Goal: Communication & Community: Answer question/provide support

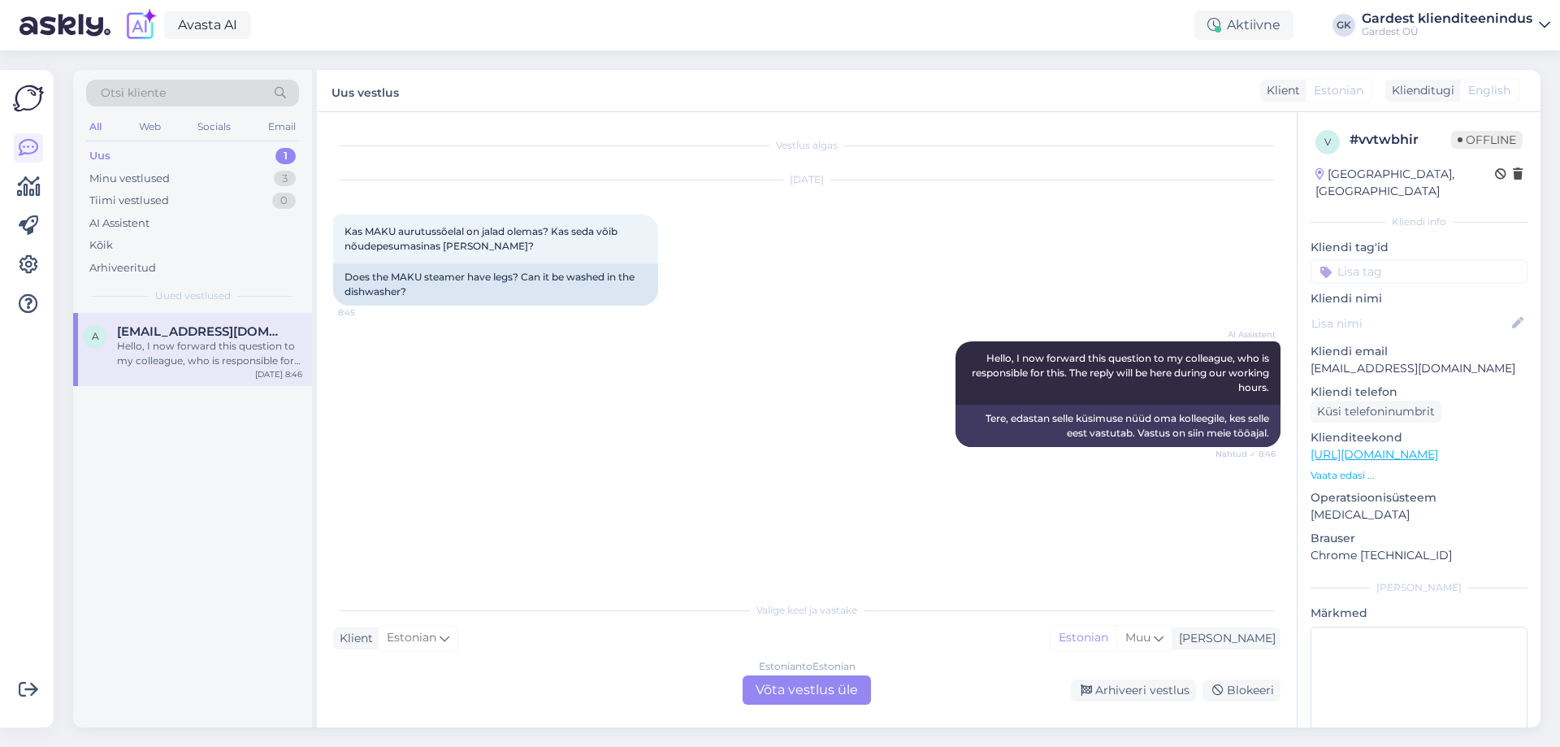
click at [812, 696] on div "Estonian to Estonian Võta vestlus üle" at bounding box center [807, 689] width 128 height 29
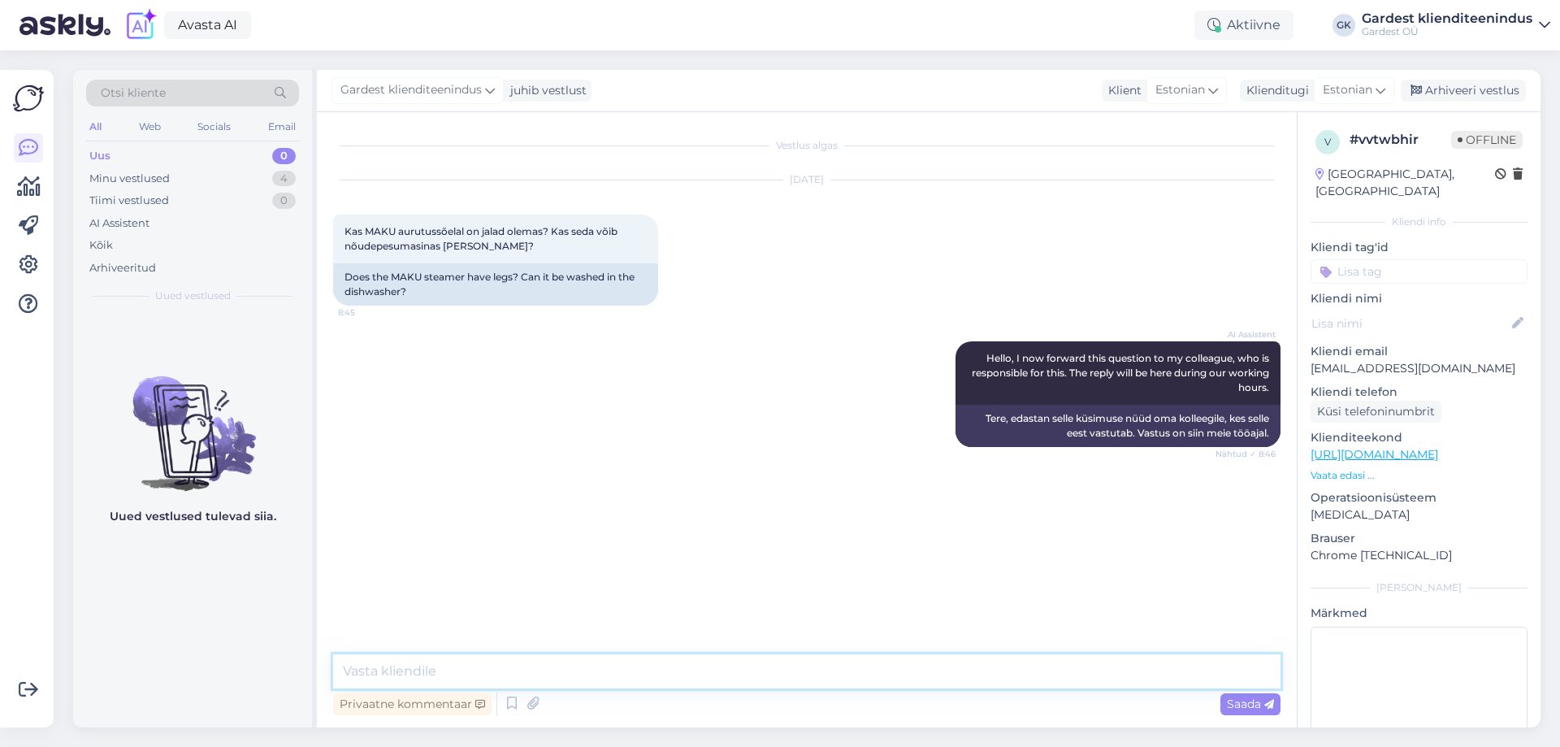
click at [684, 677] on textarea at bounding box center [807, 671] width 948 height 34
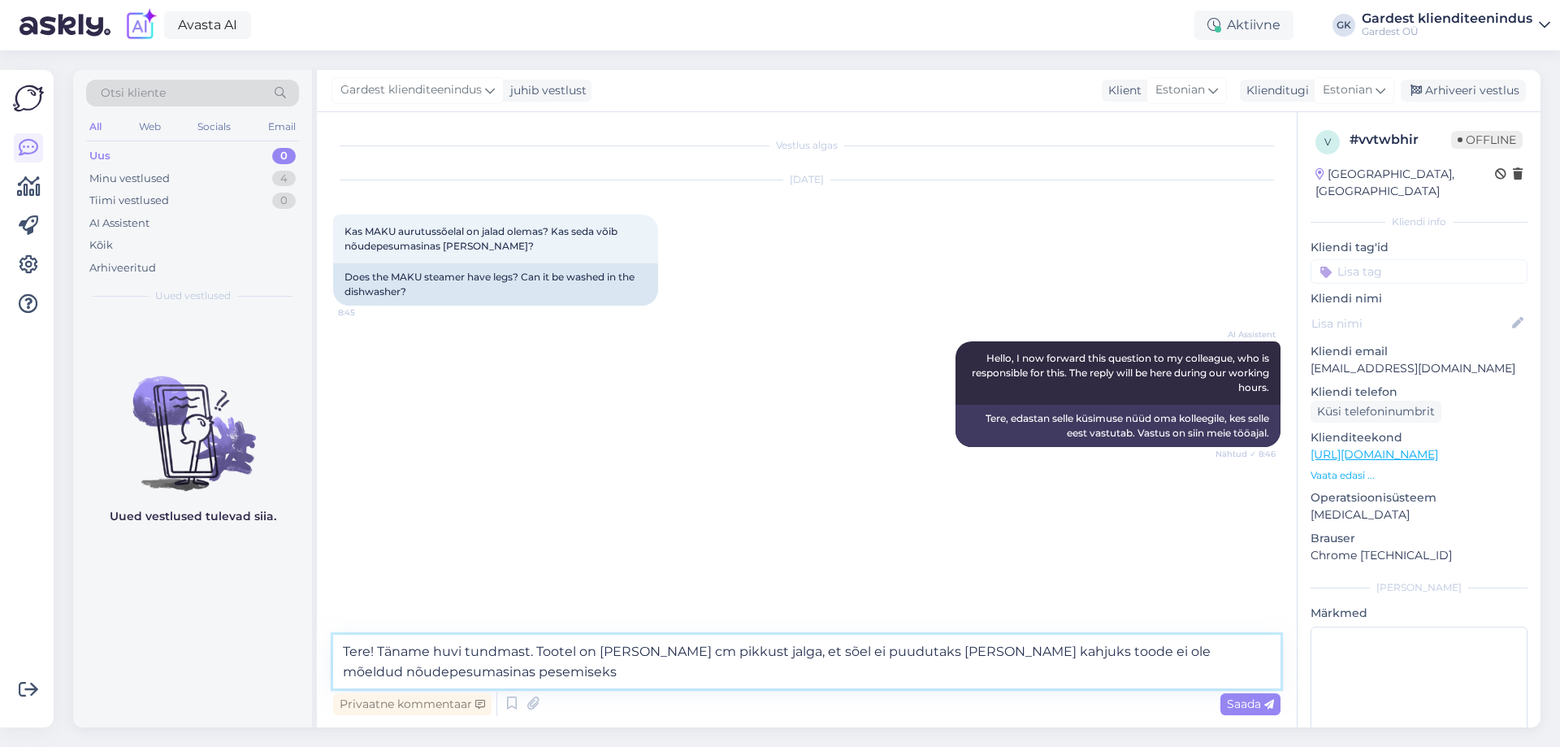
type textarea "Tere! Täname huvi tundmast. Tootel on [PERSON_NAME] cm pikkust jalga, et sõel e…"
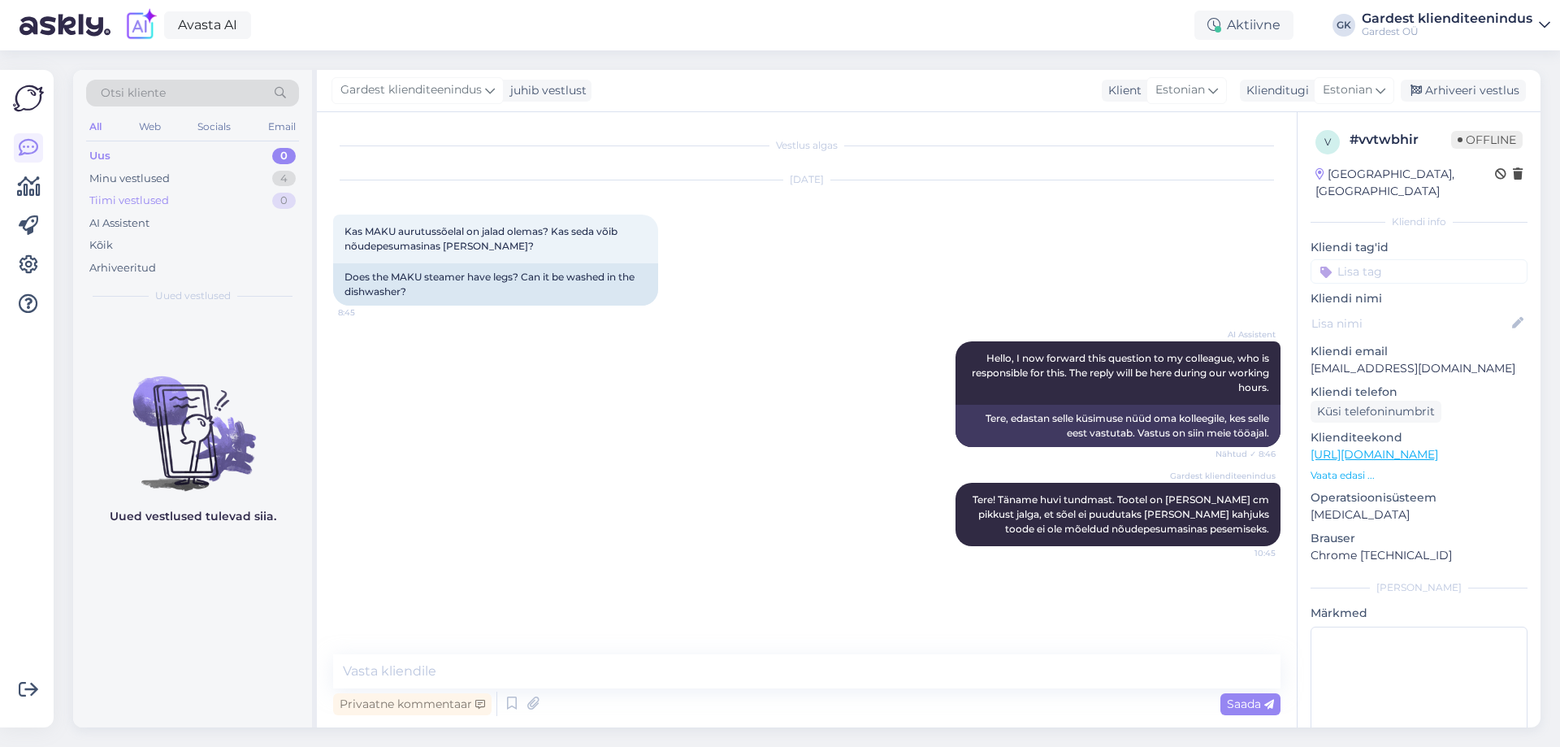
click at [201, 193] on div "Tiimi vestlused 0" at bounding box center [192, 200] width 213 height 23
click at [198, 180] on div "Minu vestlused 4" at bounding box center [192, 178] width 213 height 23
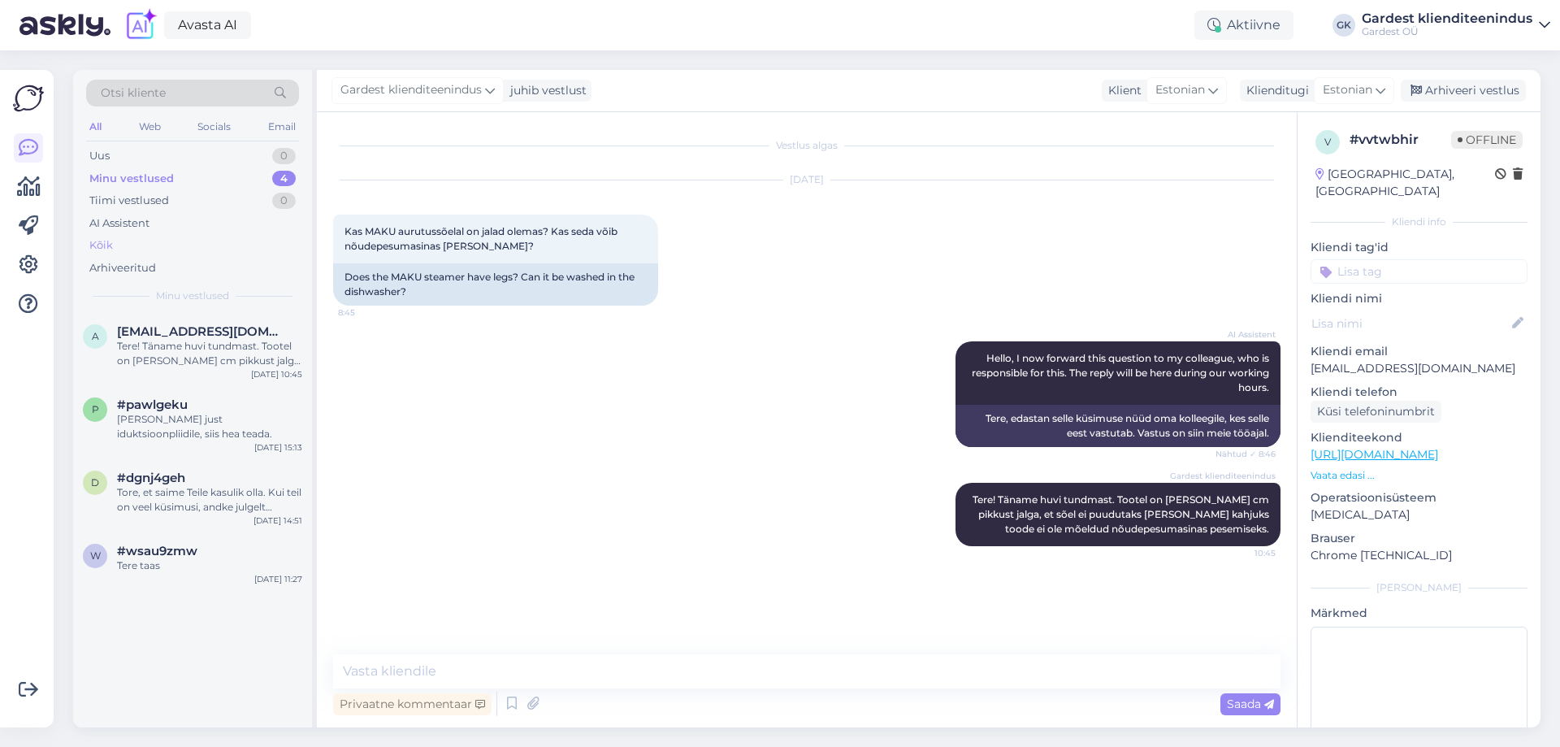
click at [149, 239] on div "Kõik" at bounding box center [192, 245] width 213 height 23
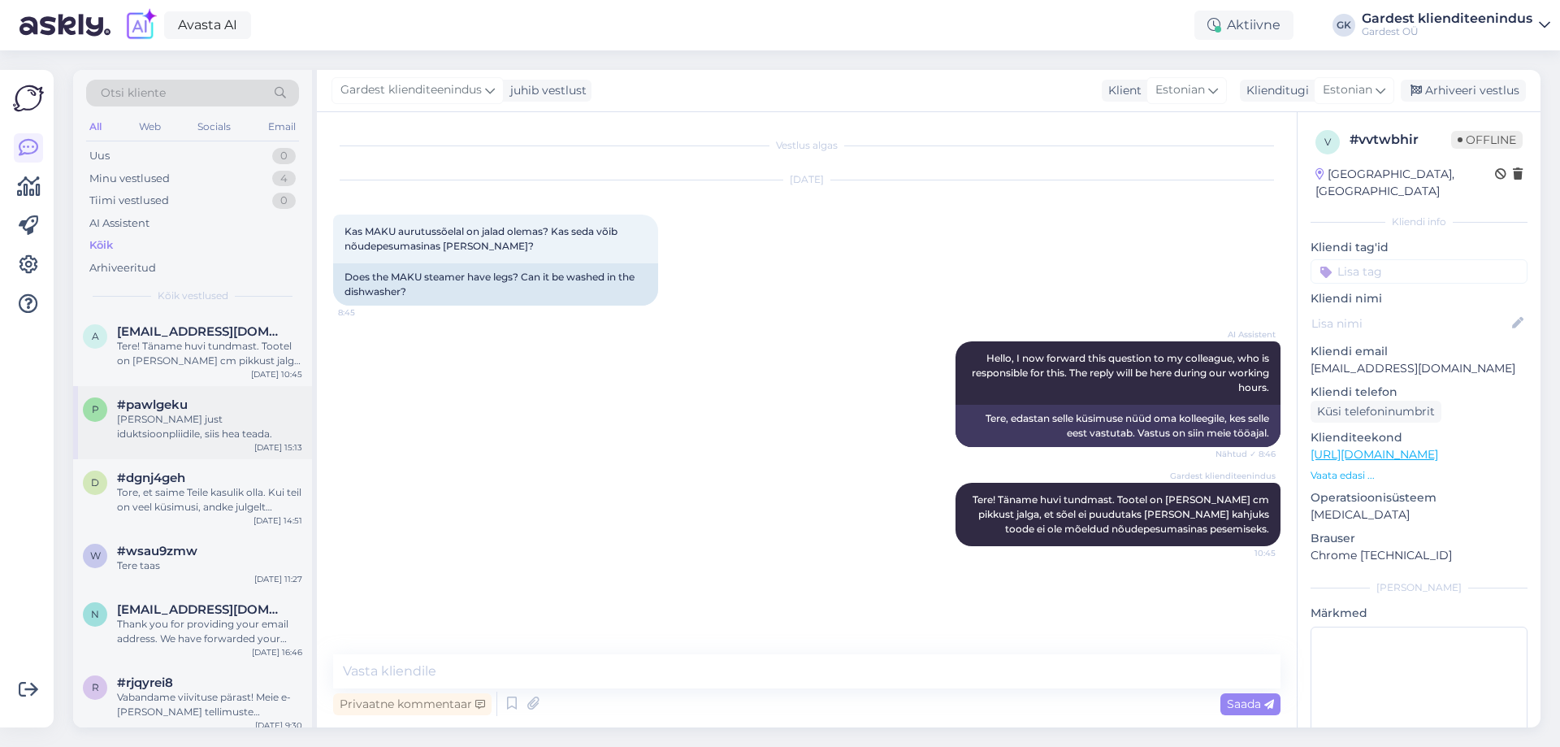
click at [192, 435] on div "[PERSON_NAME] just iduktsioonpliidile, siis hea teada." at bounding box center [209, 426] width 185 height 29
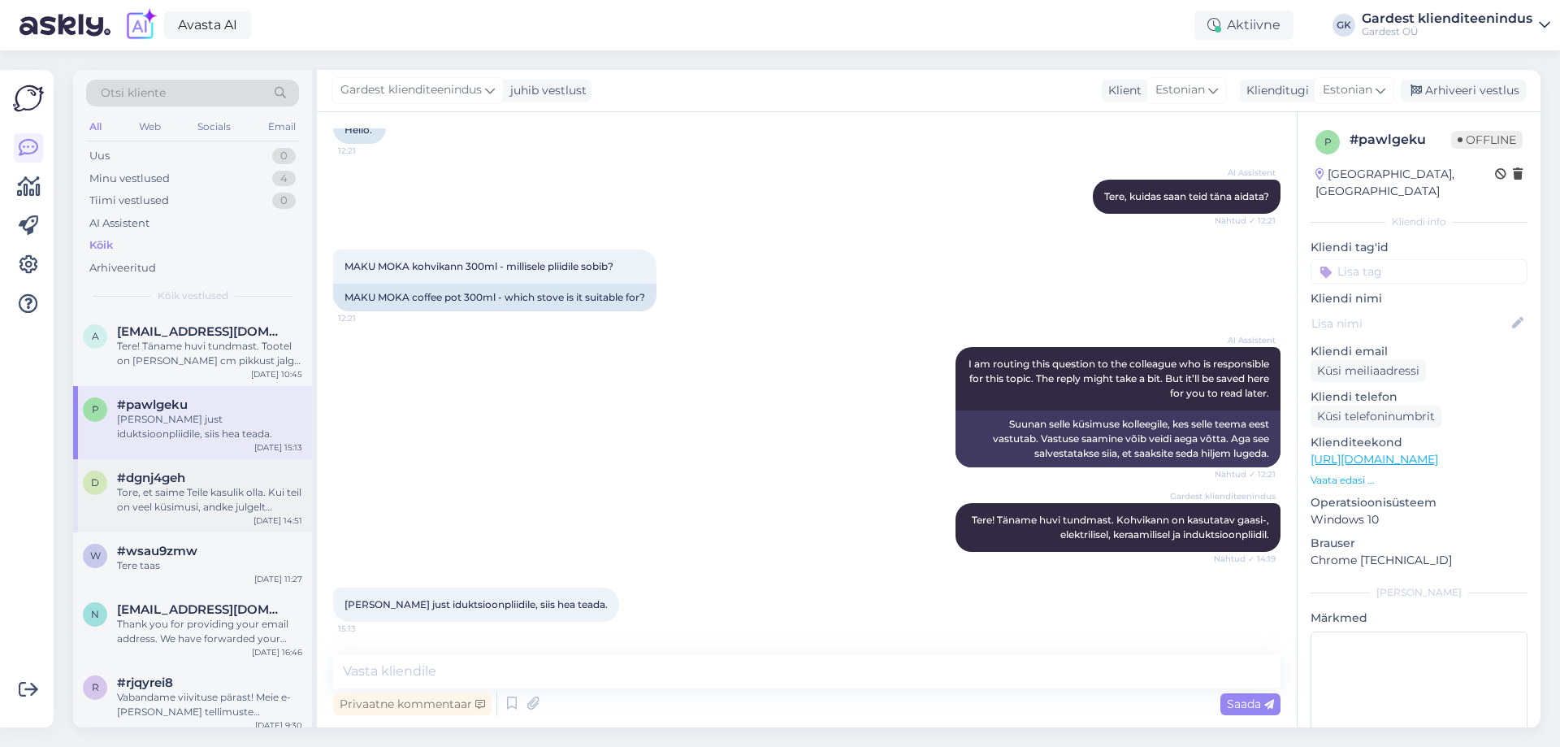
click at [200, 514] on div "d #dgnj4geh Tore, et saime Teile kasulik olla. Kui teil on veel küsimusi, andke…" at bounding box center [192, 495] width 239 height 73
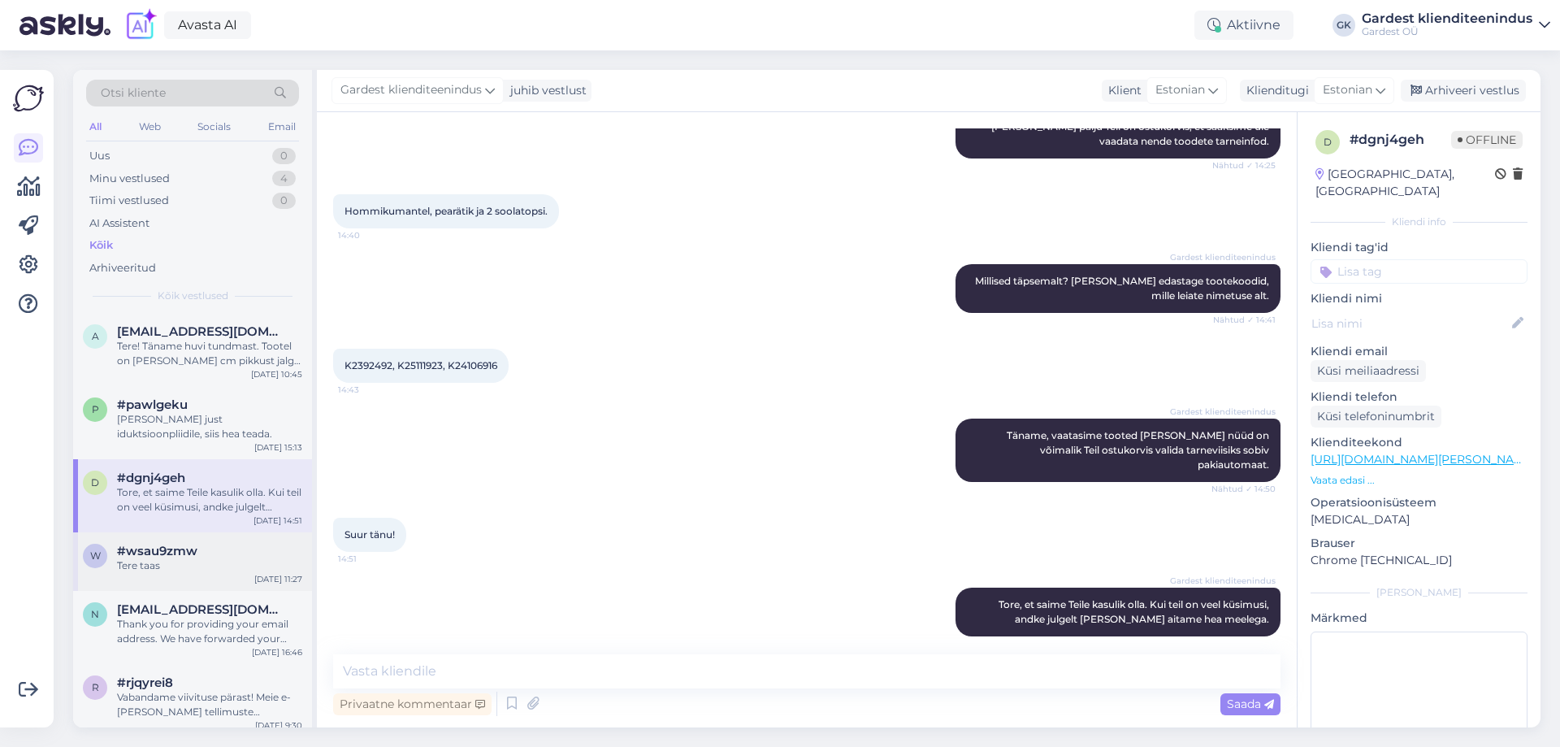
click at [150, 566] on div "Tere taas" at bounding box center [209, 565] width 185 height 15
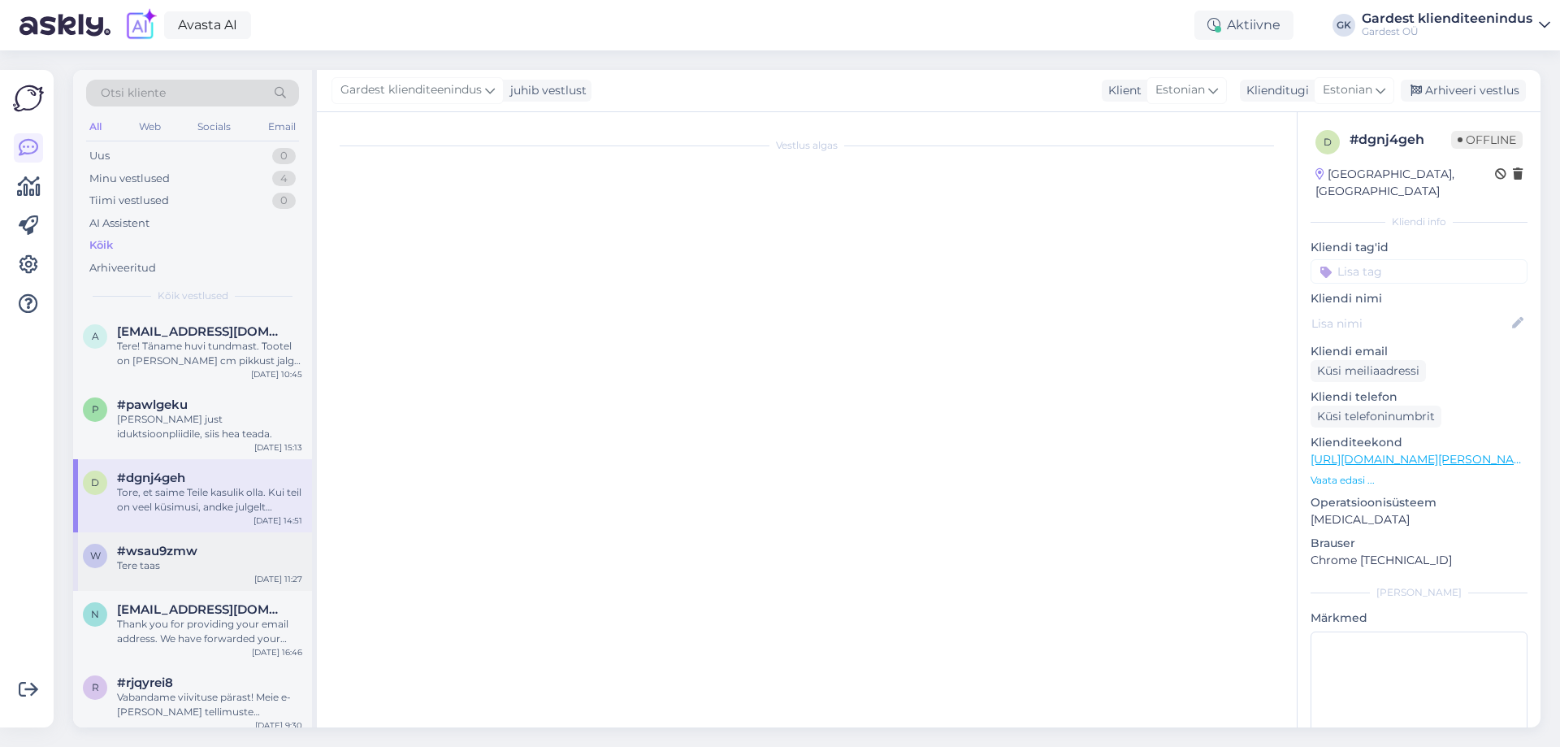
scroll to position [20, 0]
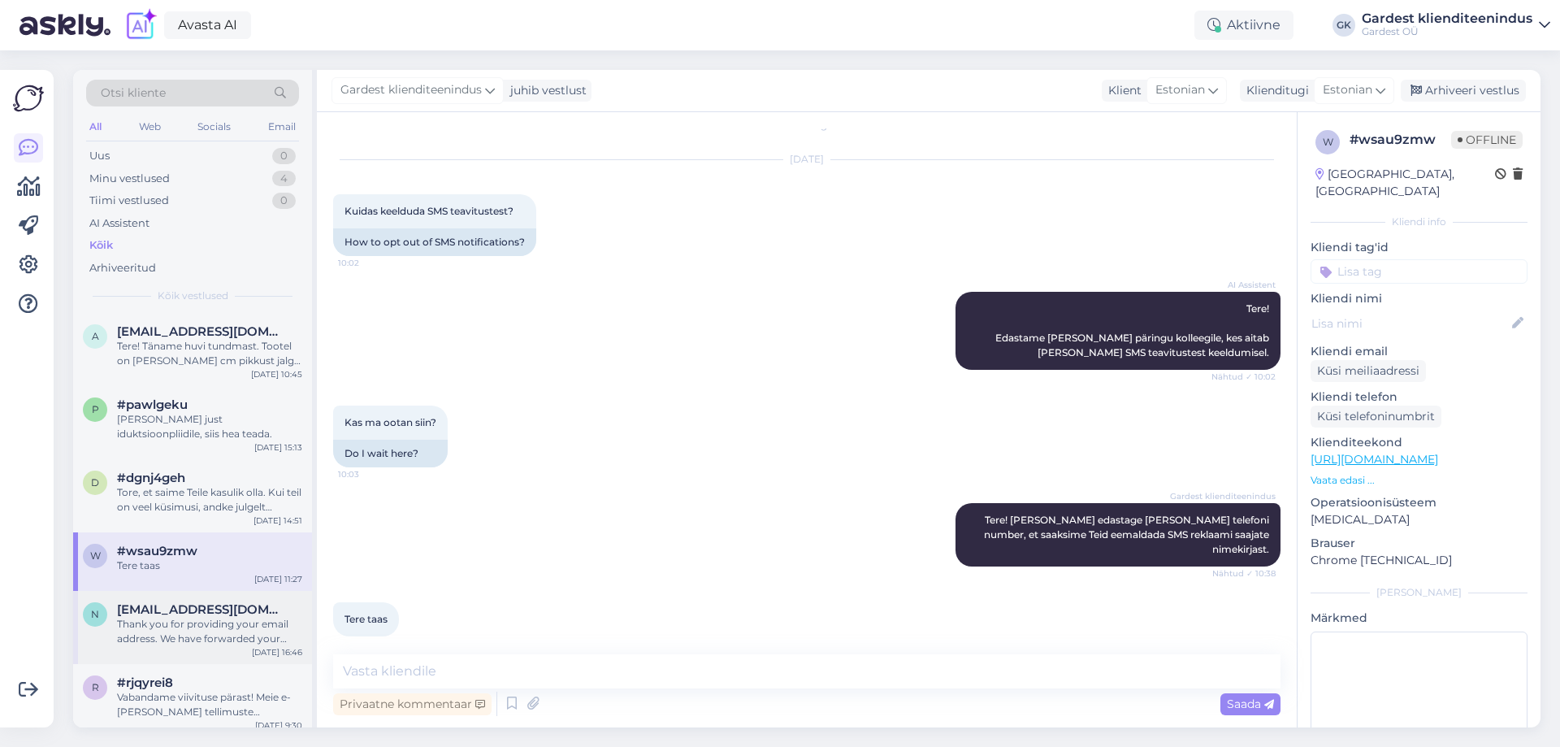
click at [184, 612] on span "[EMAIL_ADDRESS][DOMAIN_NAME]" at bounding box center [201, 609] width 169 height 15
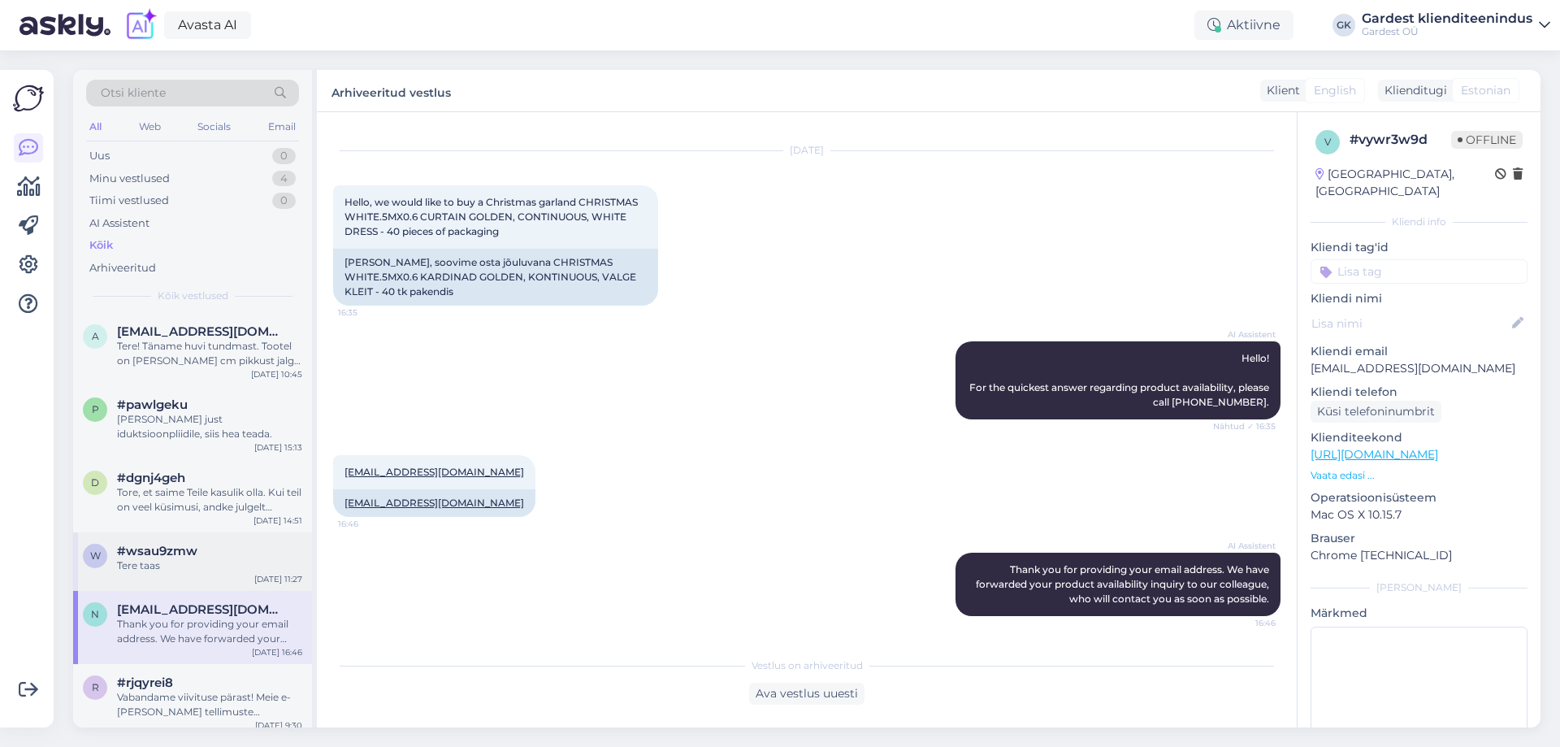
click at [140, 562] on div "Tere taas" at bounding box center [209, 565] width 185 height 15
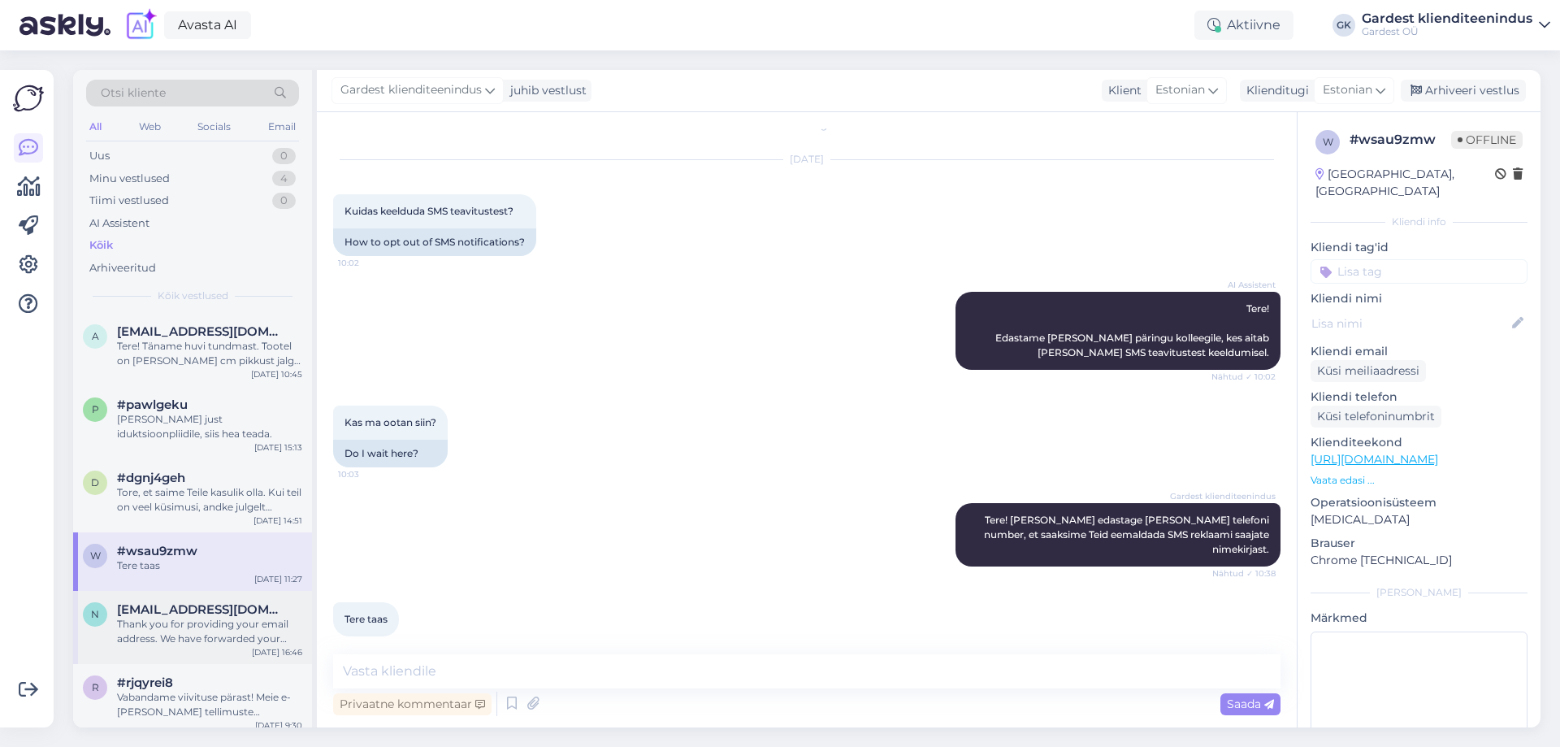
click at [172, 640] on div "Thank you for providing your email address. We have forwarded your product avai…" at bounding box center [209, 631] width 185 height 29
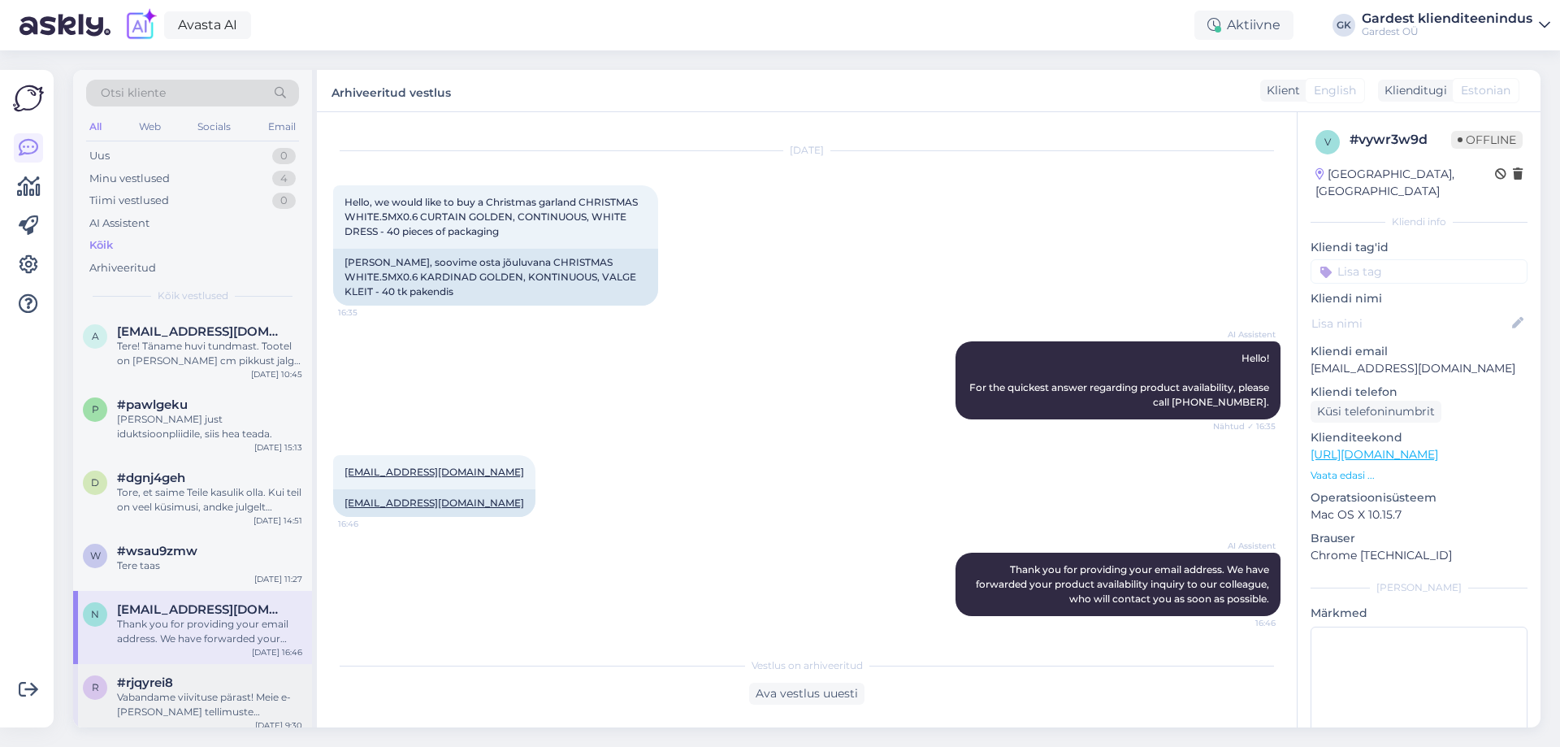
click at [163, 705] on div "Vabandame viivituse pärast! Meie e-[PERSON_NAME] tellimuste väljastusala asub m…" at bounding box center [209, 704] width 185 height 29
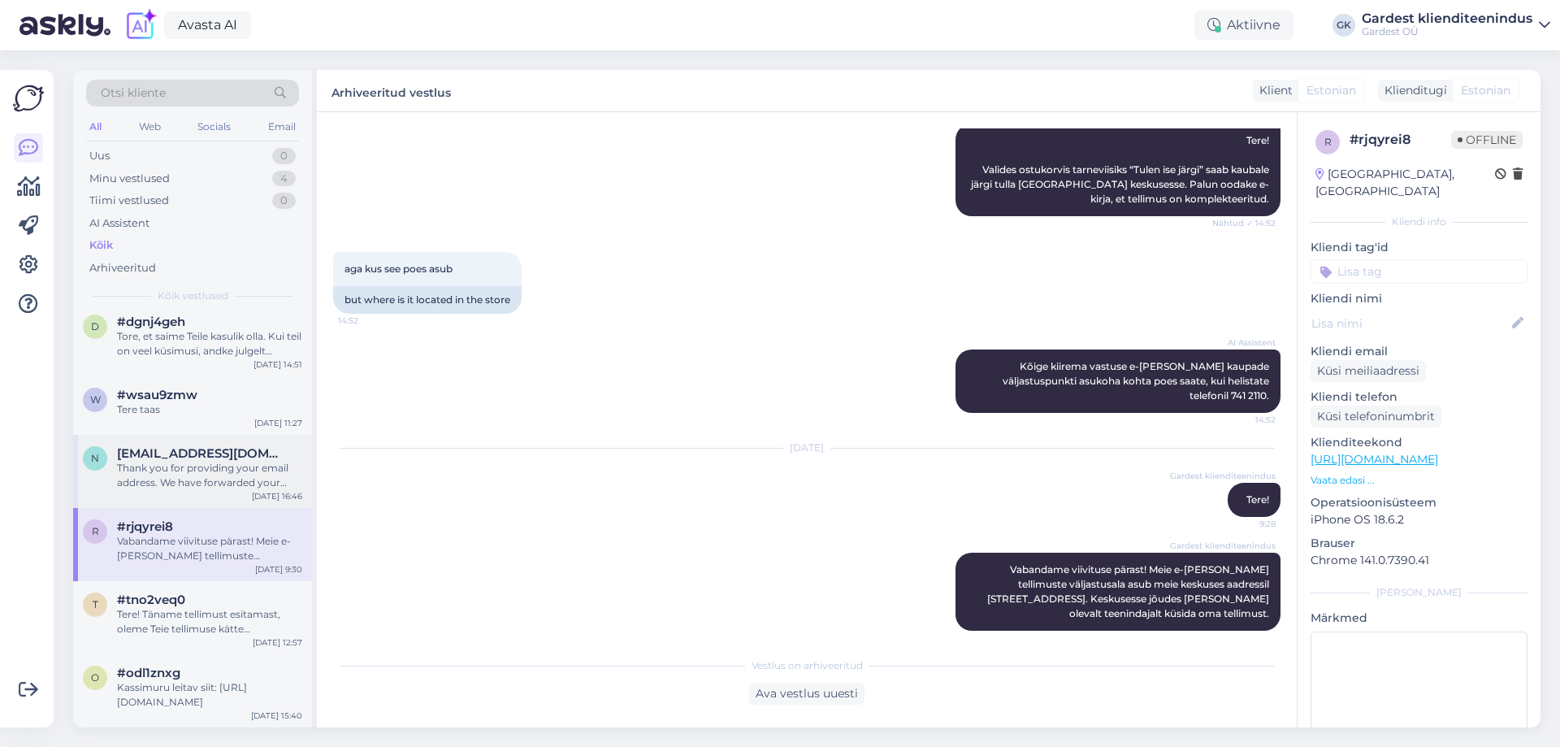
scroll to position [163, 0]
click at [175, 600] on span "#tno2veq0" at bounding box center [151, 593] width 68 height 15
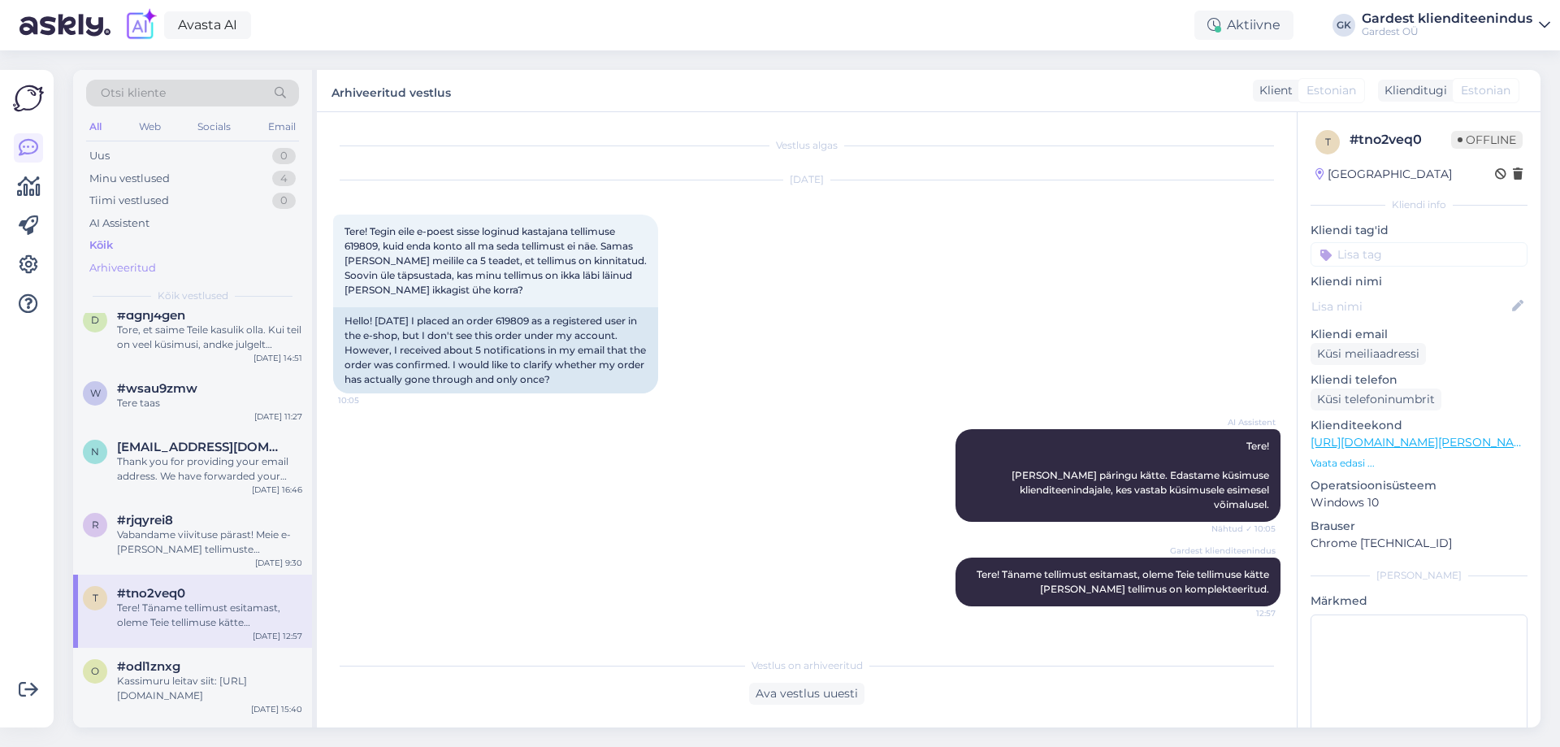
click at [145, 271] on div "Arhiveeritud" at bounding box center [122, 268] width 67 height 16
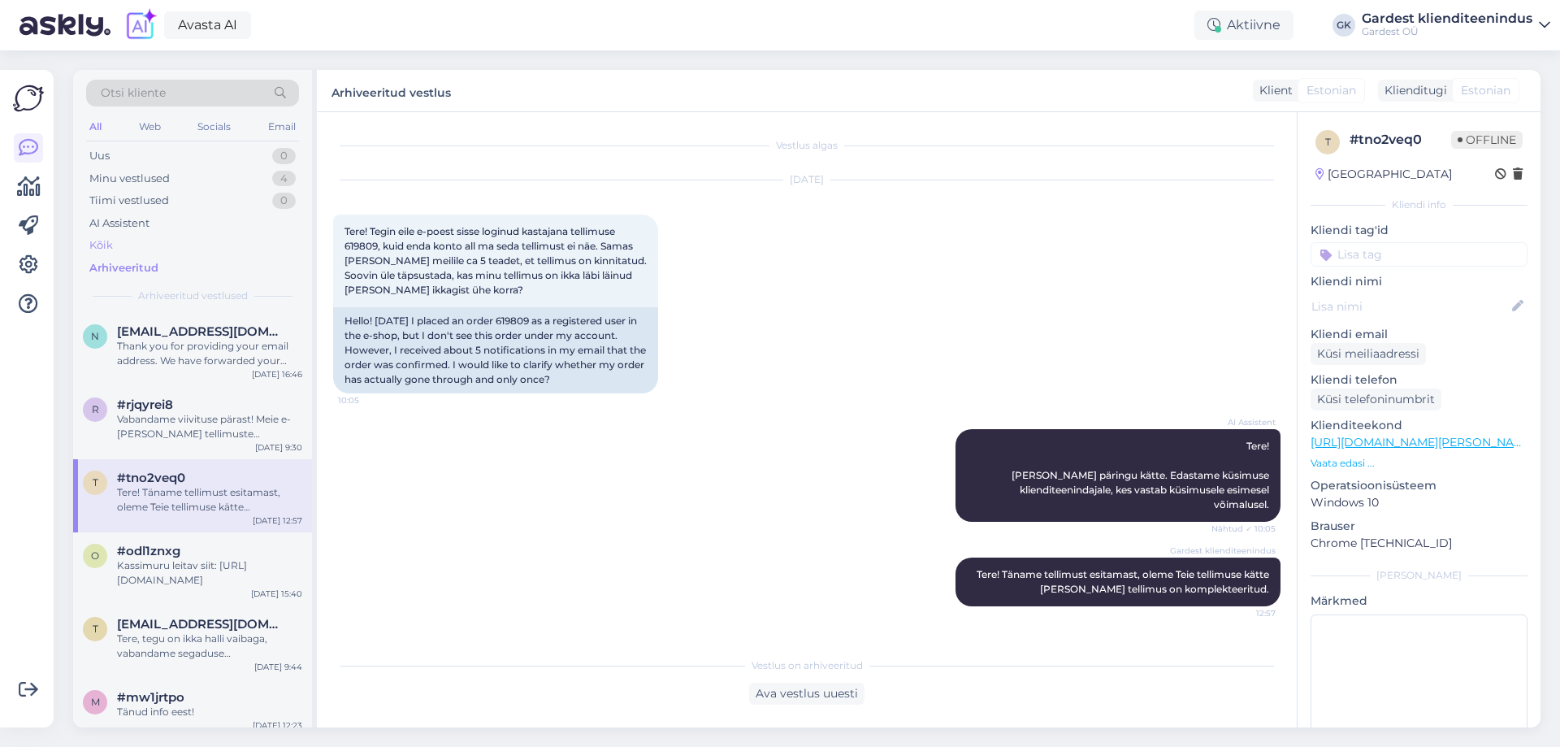
click at [116, 234] on div "Kõik" at bounding box center [192, 245] width 213 height 23
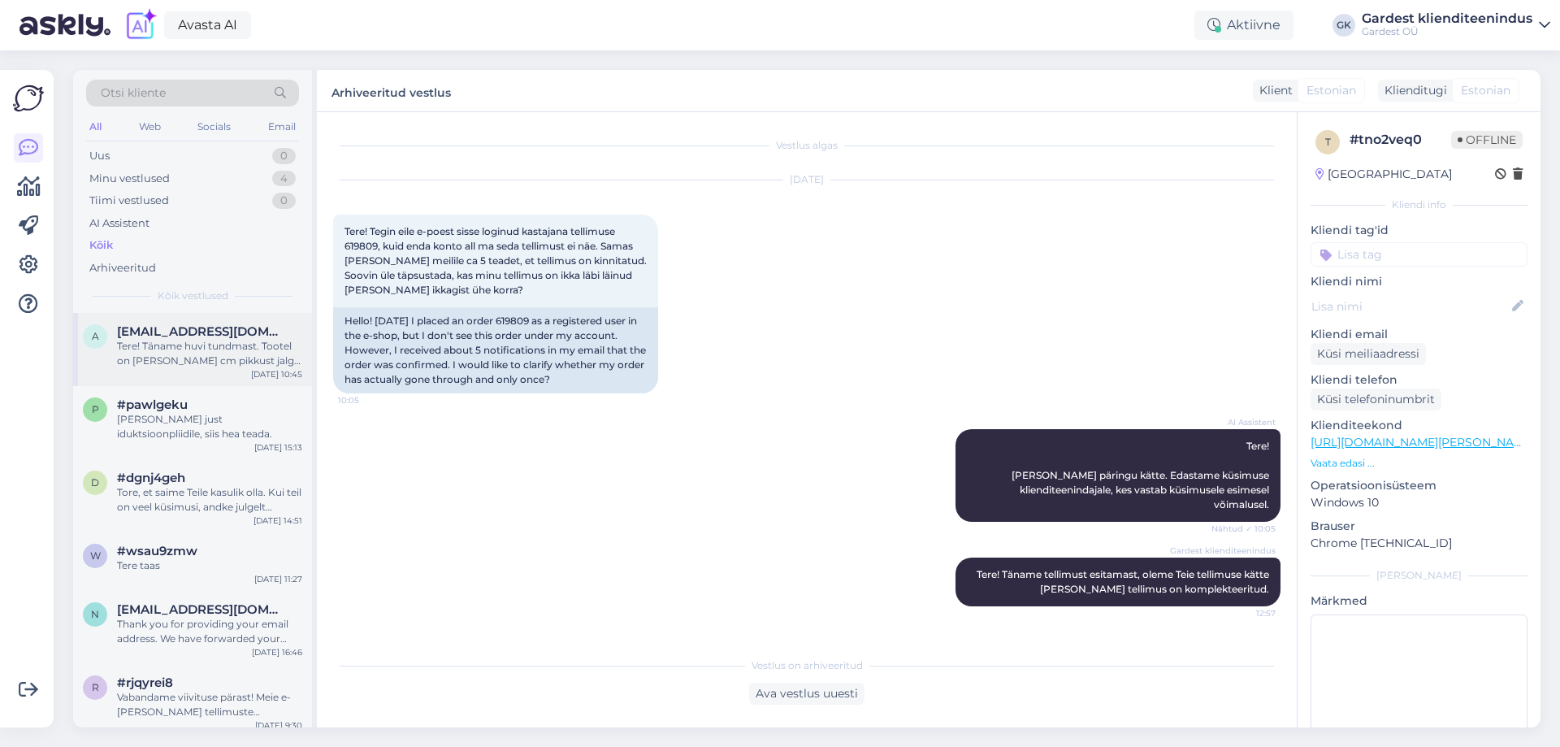
click at [158, 362] on div "Tere! Täname huvi tundmast. Tootel on [PERSON_NAME] cm pikkust jalga, et sõel e…" at bounding box center [209, 353] width 185 height 29
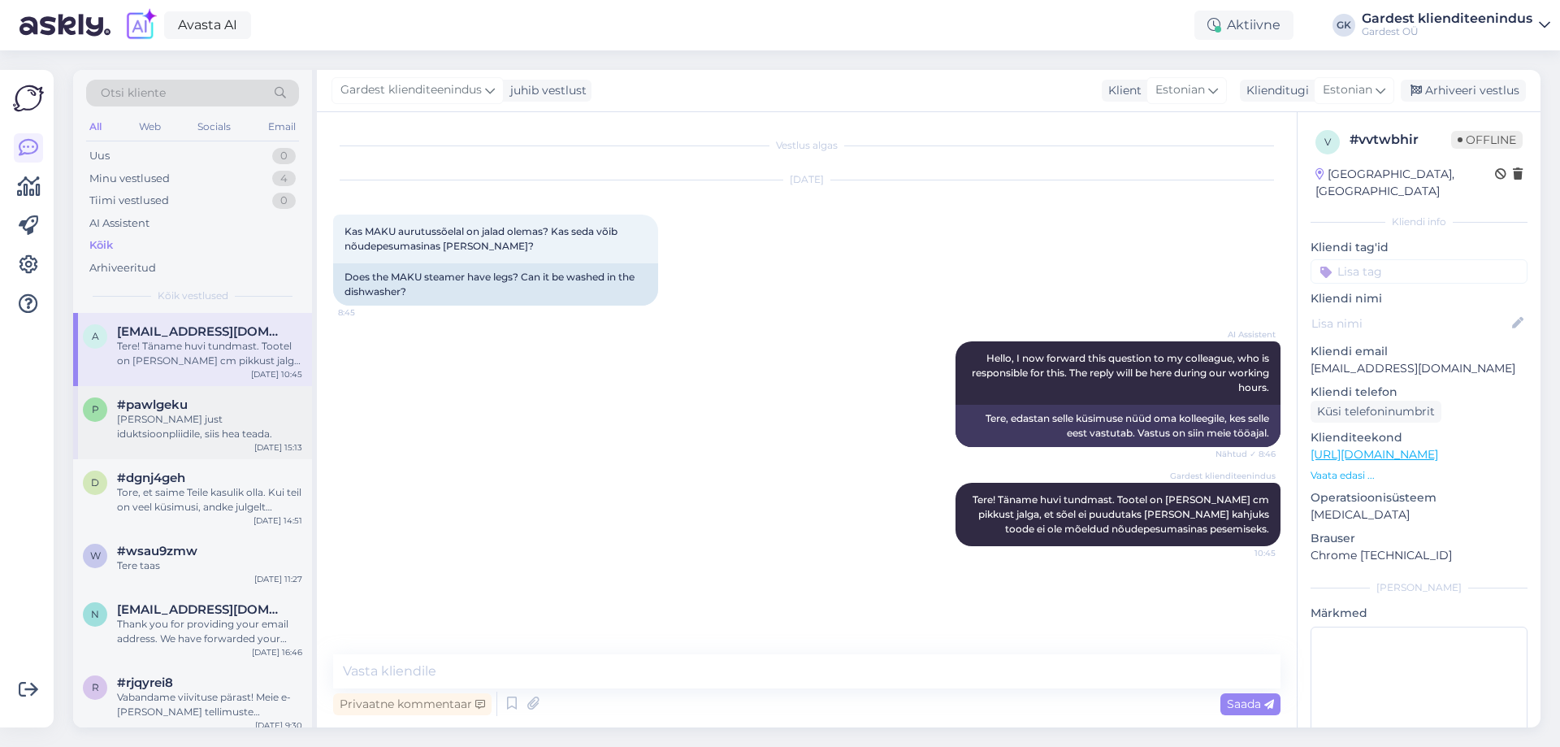
click at [162, 405] on span "#pawlgeku" at bounding box center [152, 404] width 71 height 15
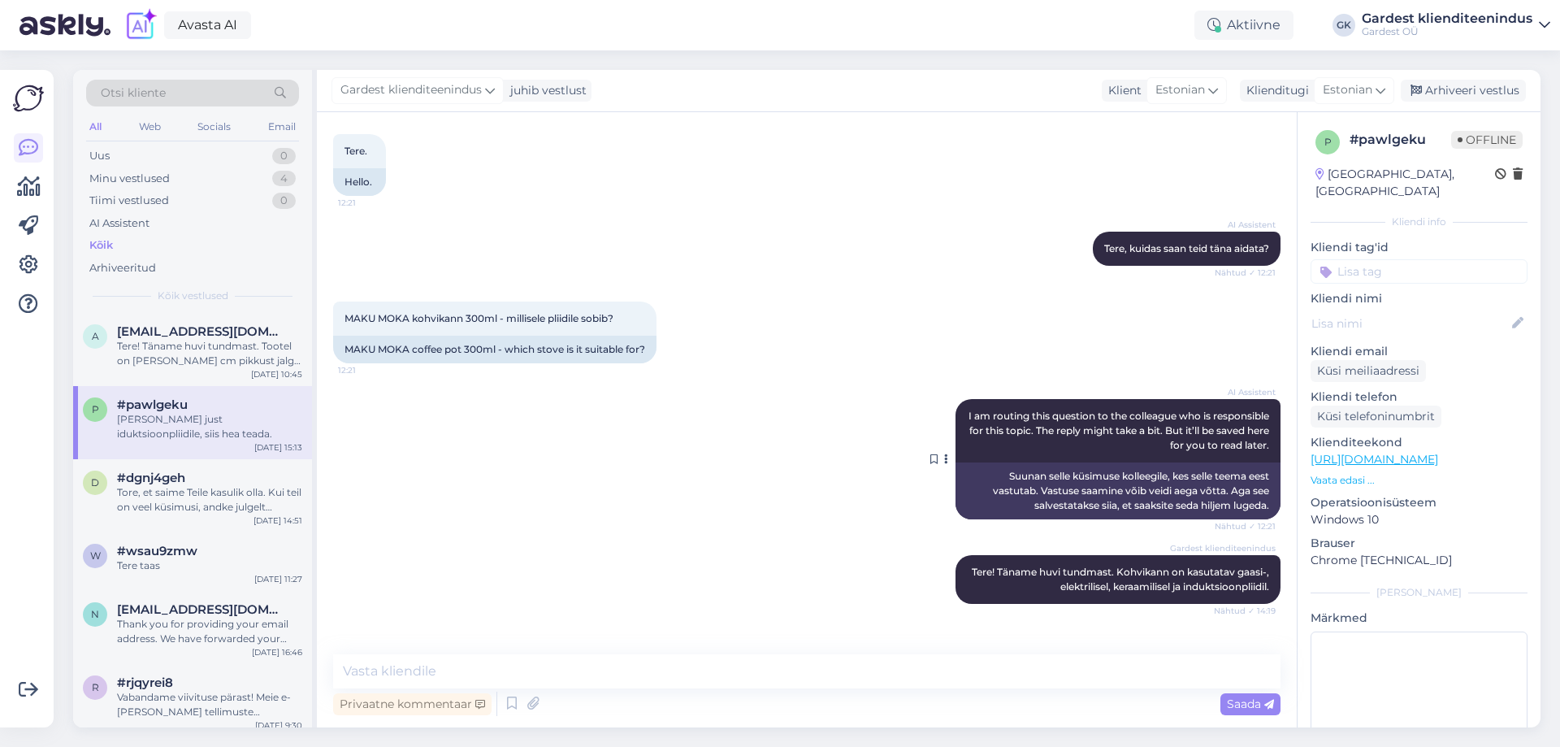
scroll to position [147, 0]
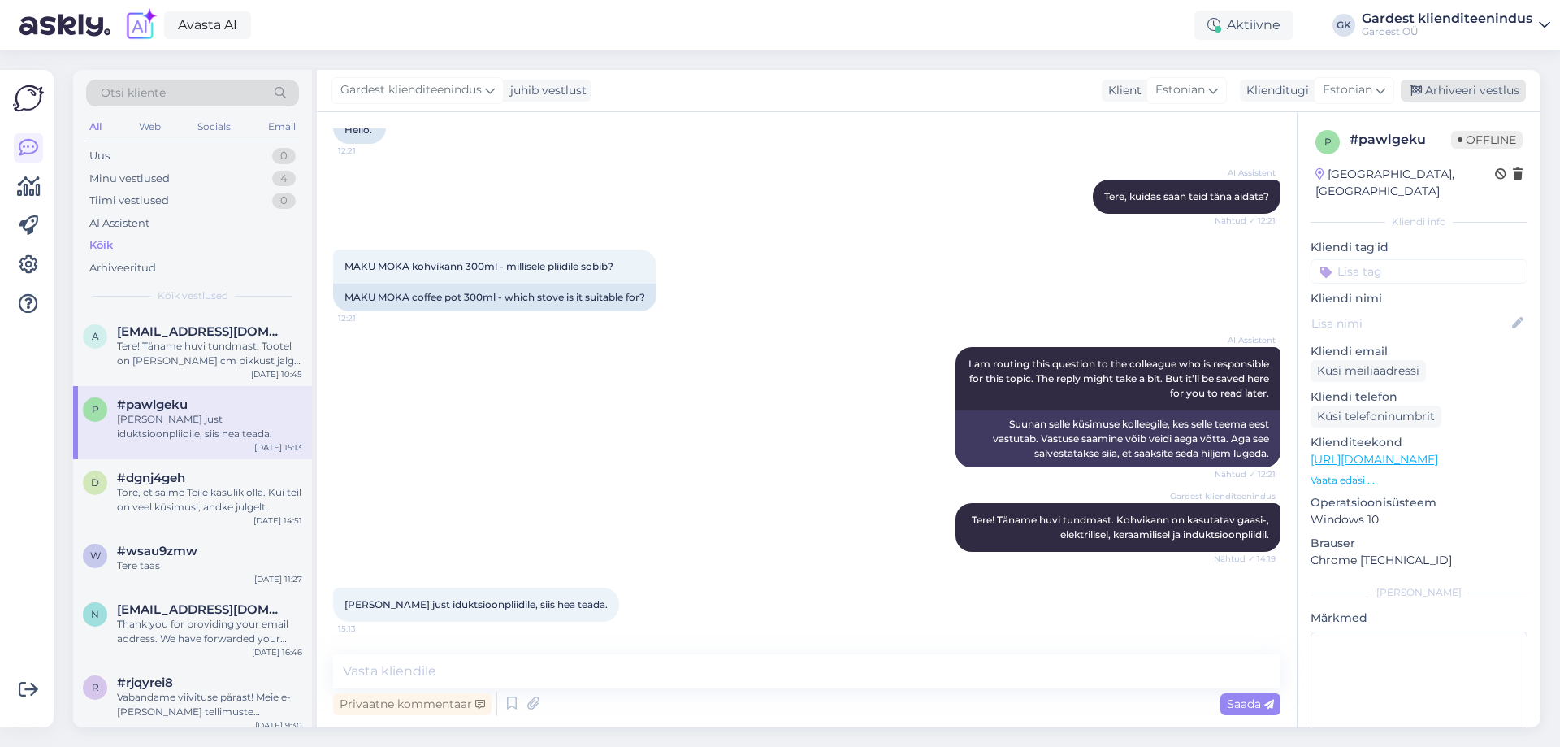
click at [1457, 93] on div "Arhiveeri vestlus" at bounding box center [1463, 91] width 125 height 22
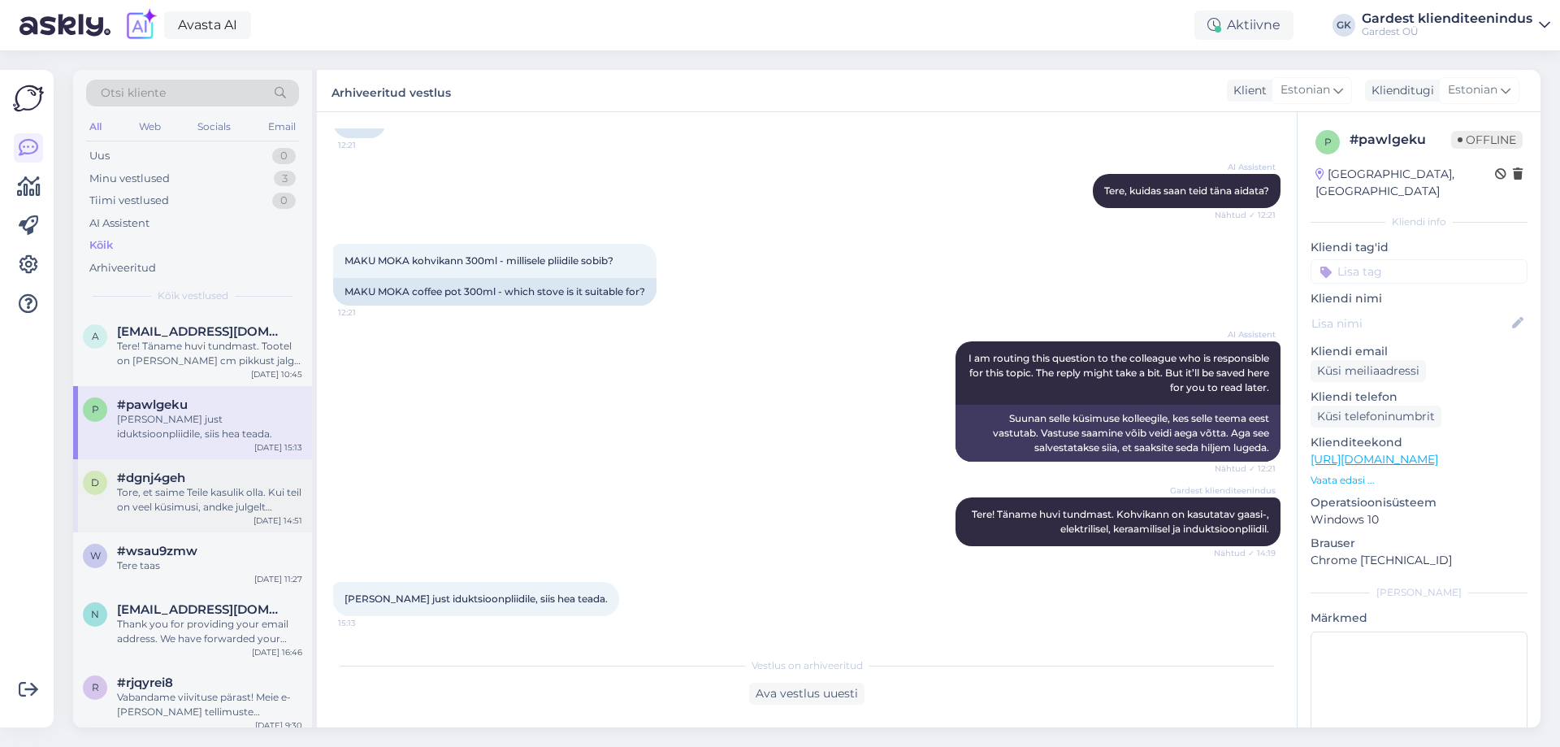
click at [182, 470] on div "d #dgnj4geh Tore, et saime Teile kasulik olla. Kui teil on veel küsimusi, andke…" at bounding box center [192, 495] width 239 height 73
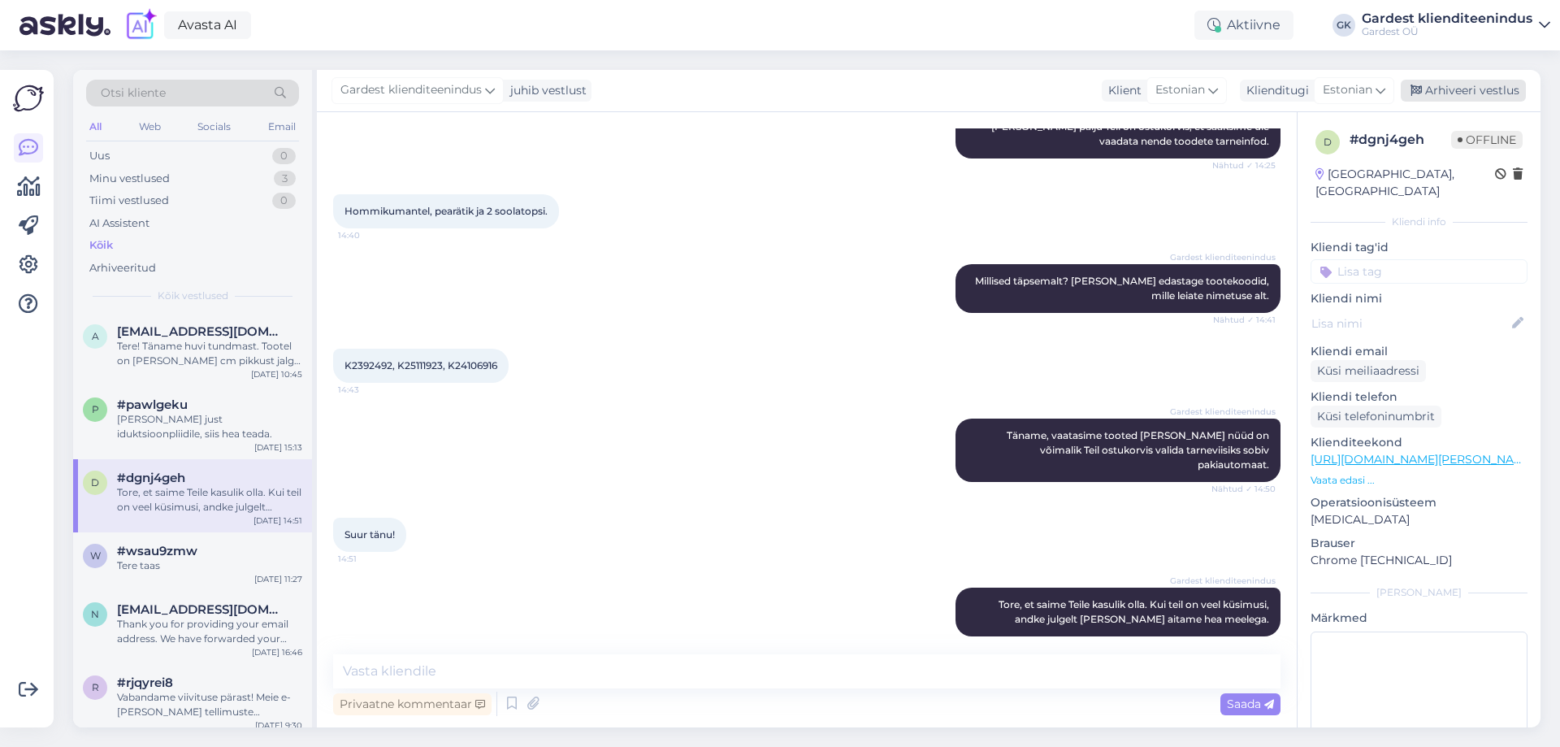
click at [1448, 87] on div "Arhiveeri vestlus" at bounding box center [1463, 91] width 125 height 22
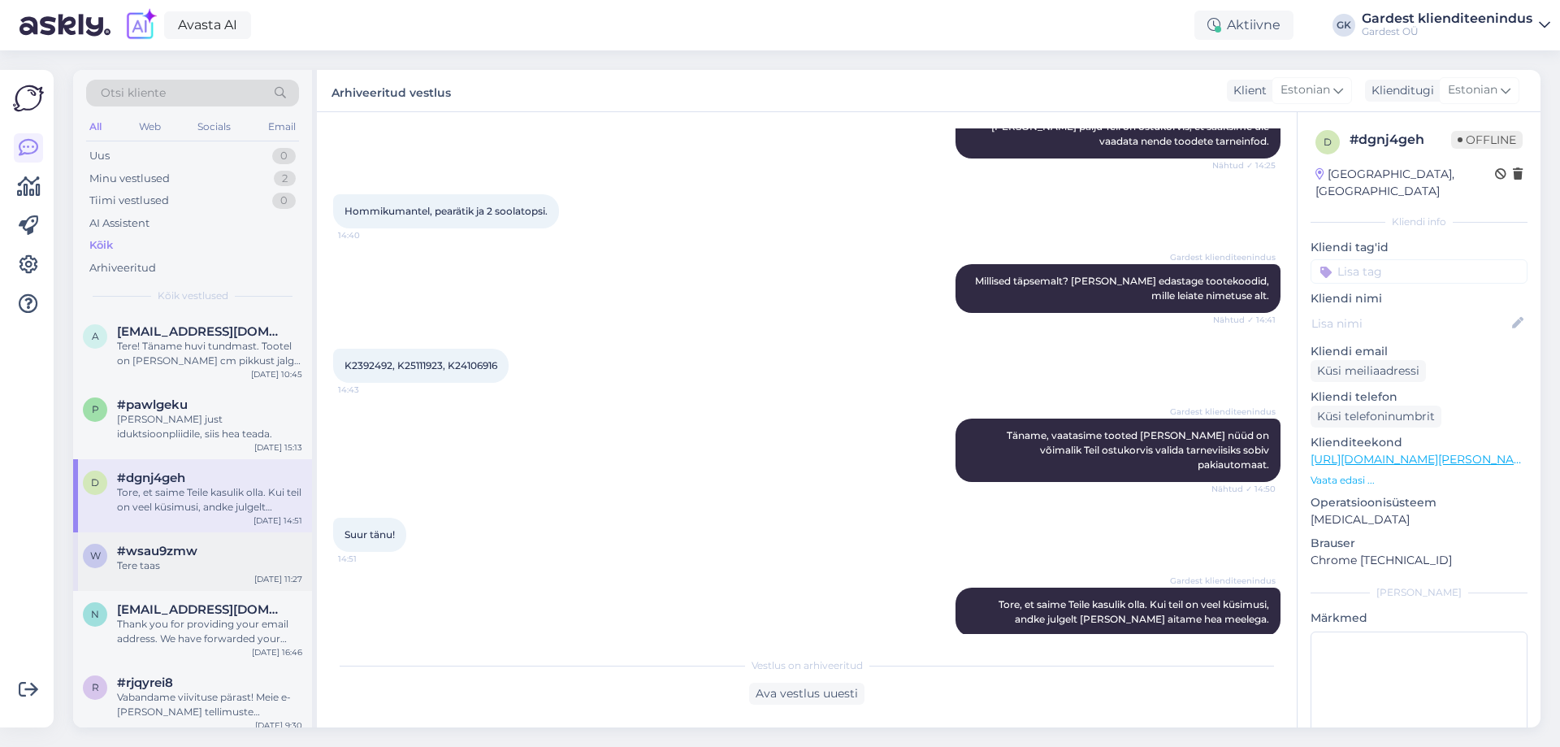
click at [174, 554] on span "#wsau9zmw" at bounding box center [157, 551] width 80 height 15
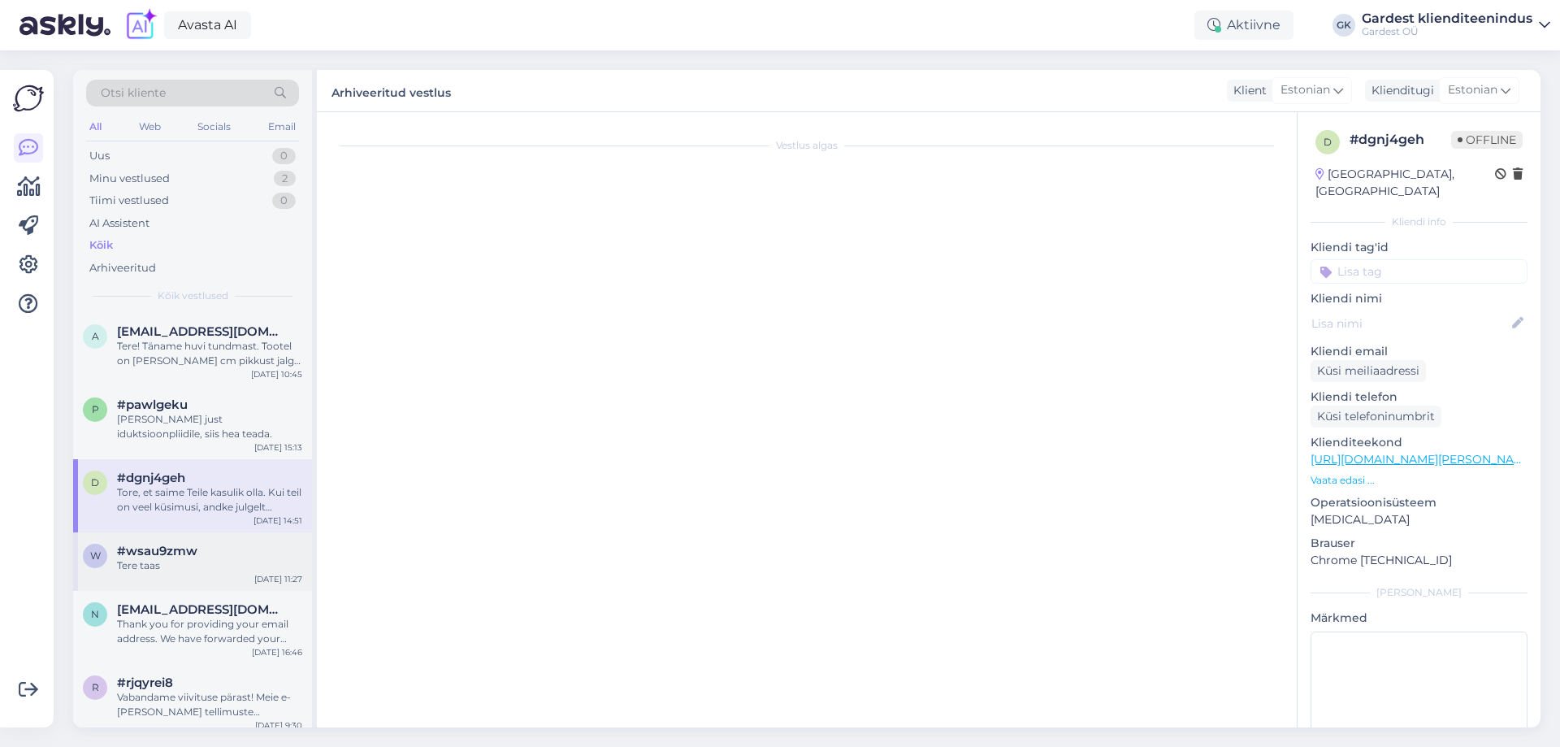
scroll to position [20, 0]
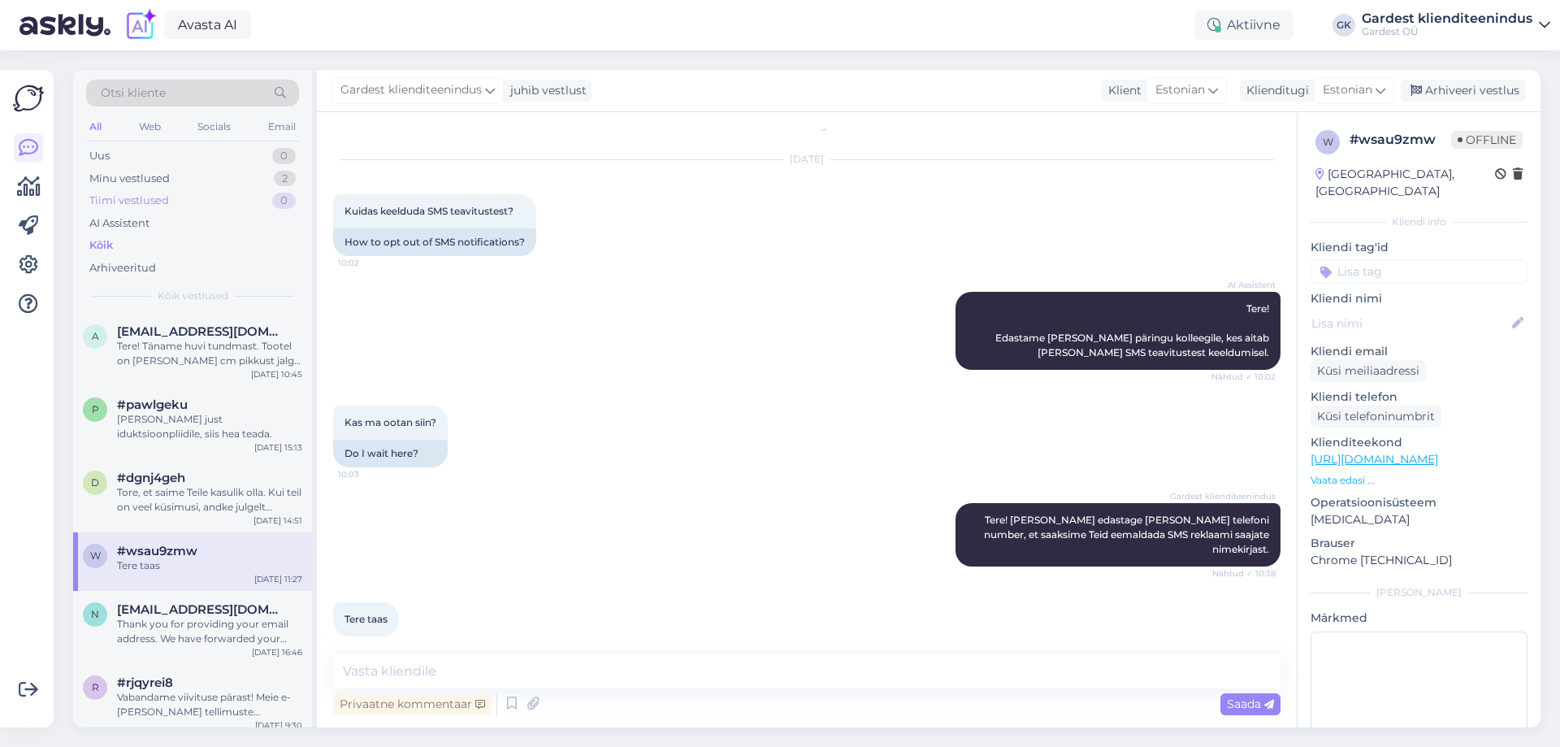
click at [133, 194] on div "Tiimi vestlused" at bounding box center [129, 201] width 80 height 16
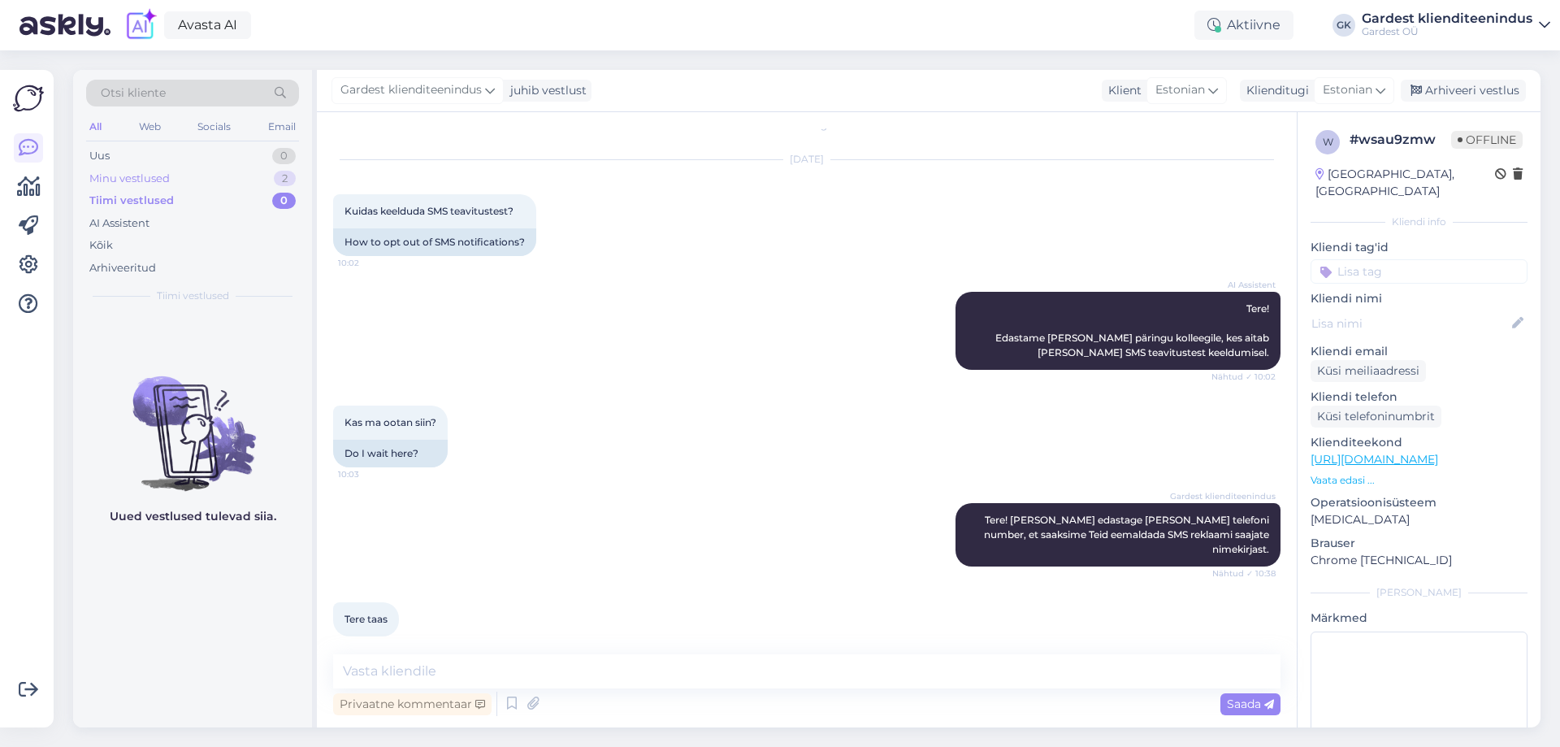
click at [134, 176] on div "Minu vestlused" at bounding box center [129, 179] width 80 height 16
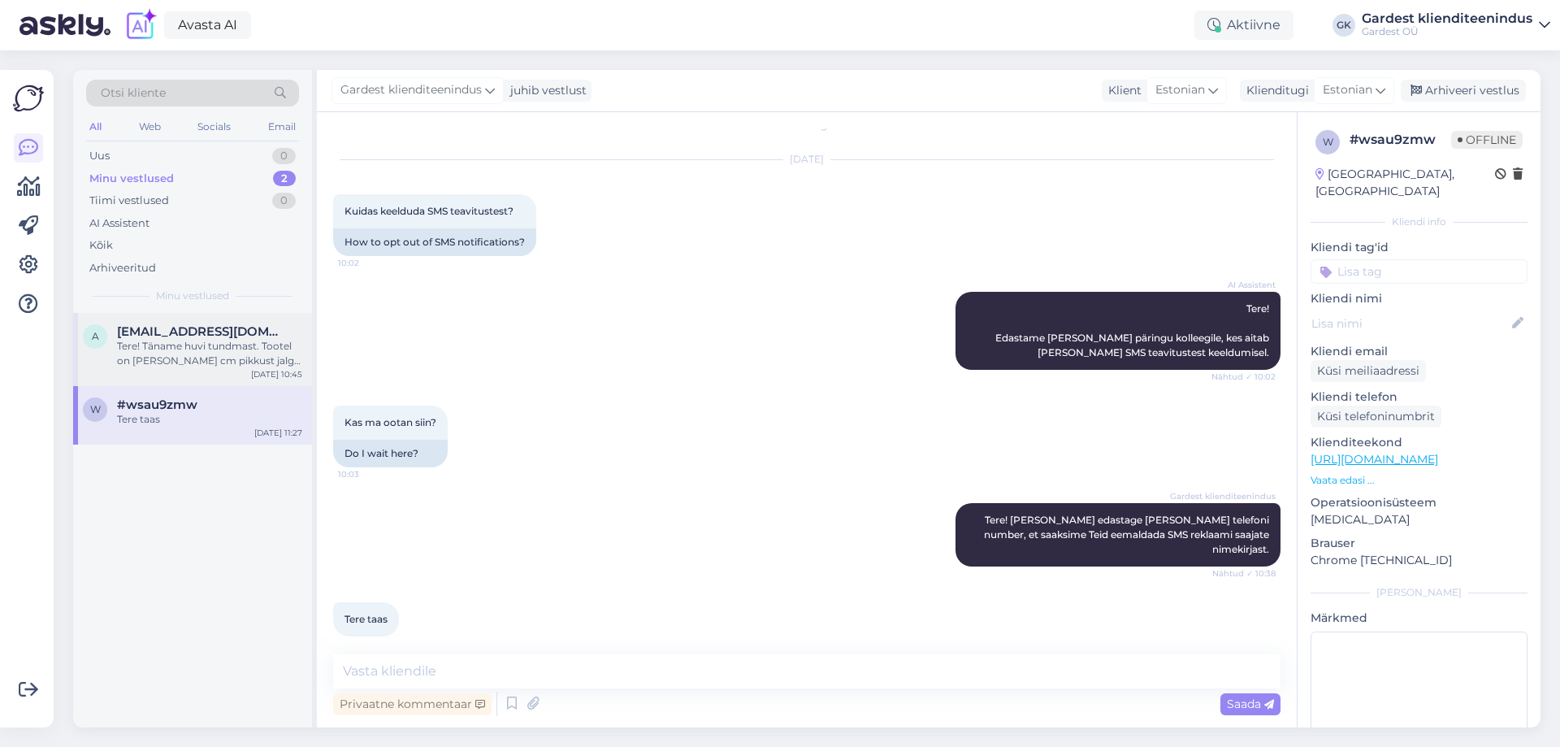
click at [184, 375] on div "A [EMAIL_ADDRESS][DOMAIN_NAME] Tere! Täname huvi tundmast. Tootel on [PERSON_NA…" at bounding box center [192, 349] width 239 height 73
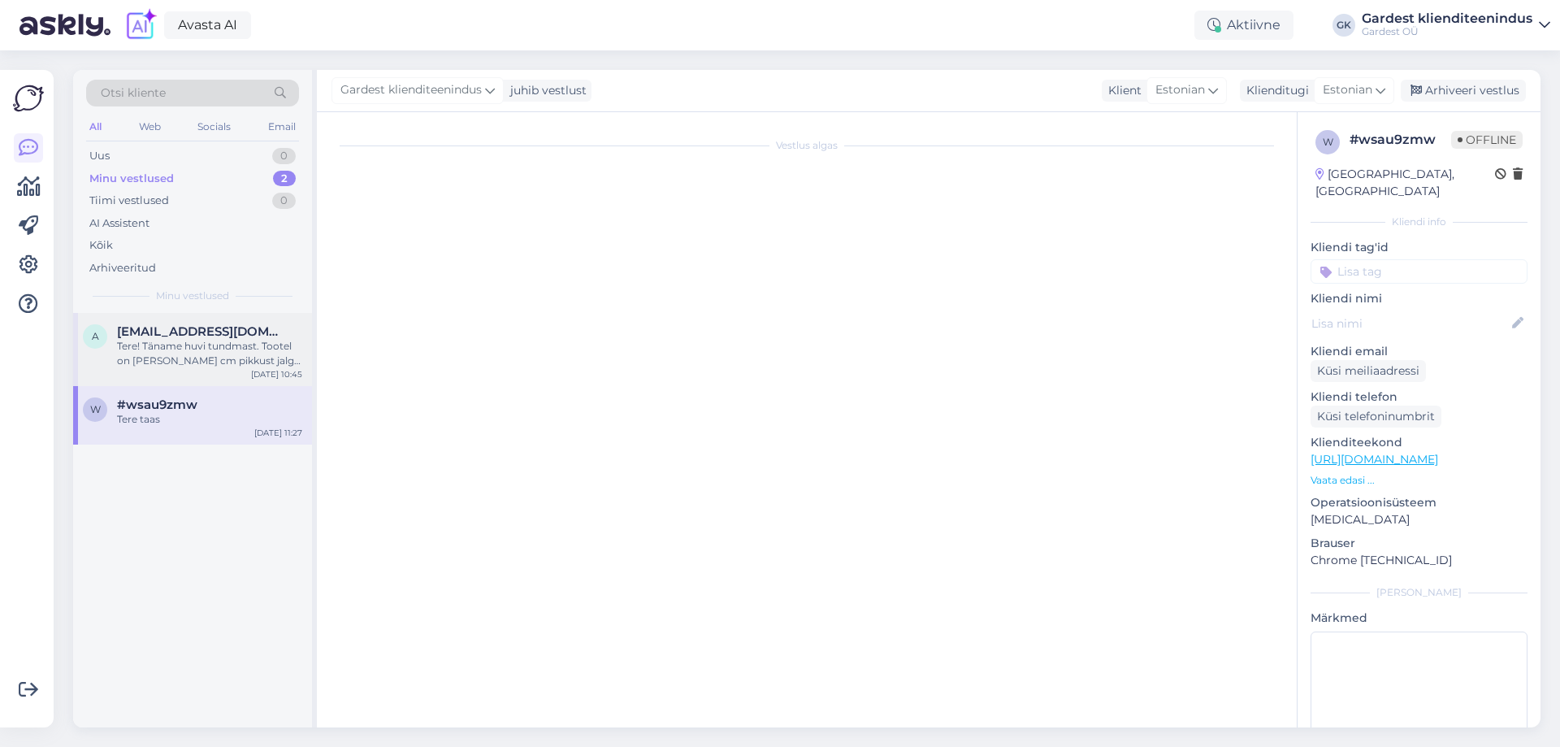
scroll to position [0, 0]
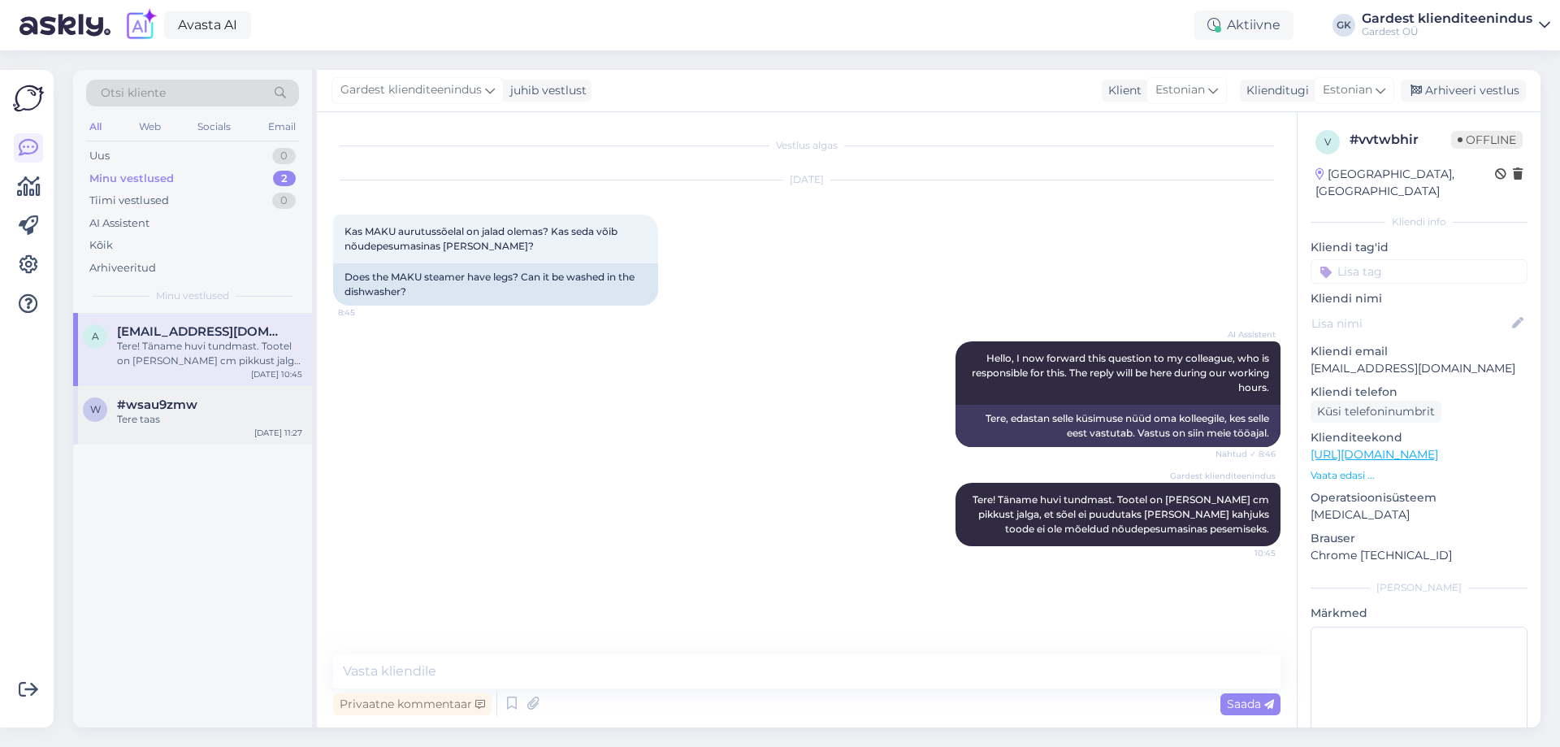
click at [171, 414] on div "Tere taas" at bounding box center [209, 419] width 185 height 15
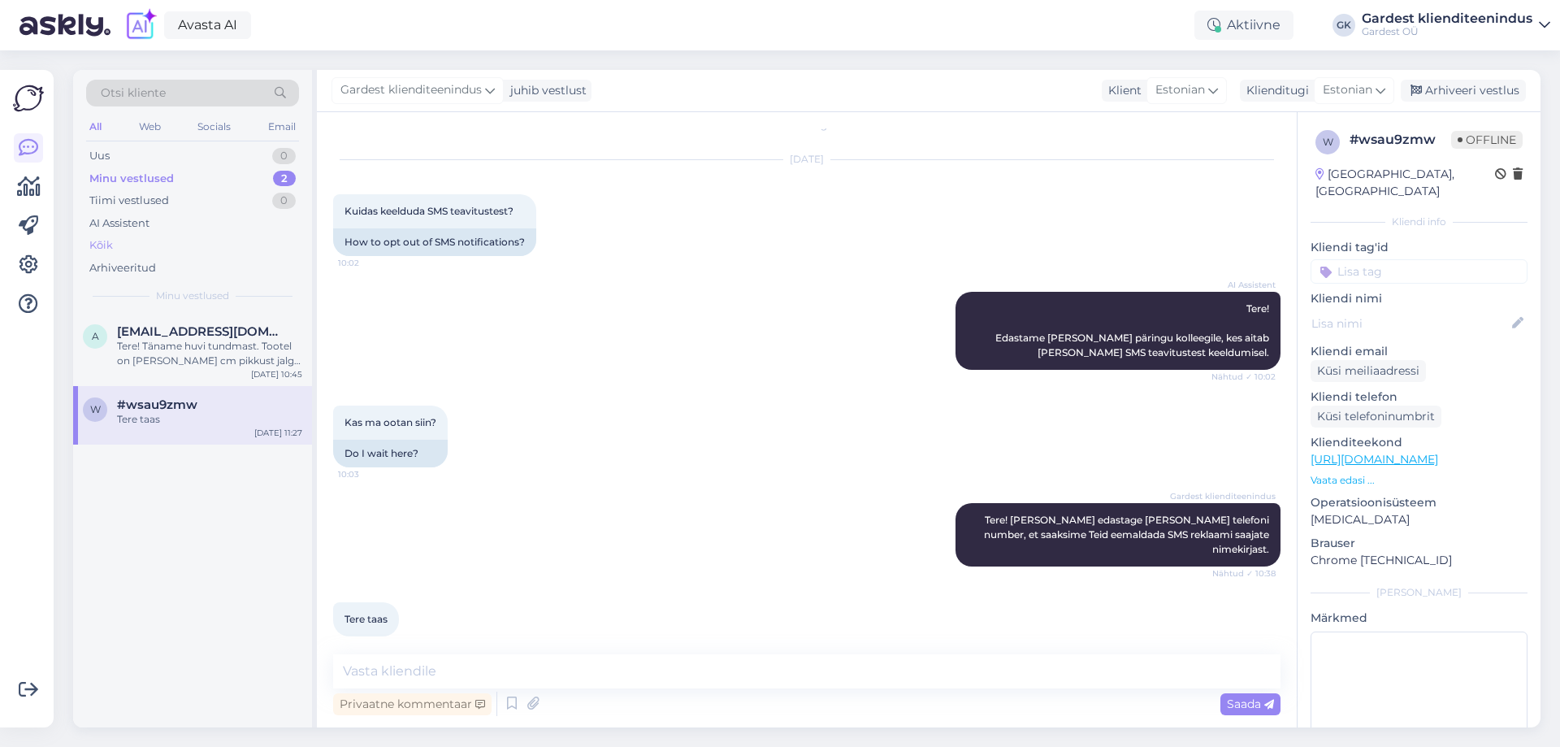
click at [156, 245] on div "Kõik" at bounding box center [192, 245] width 213 height 23
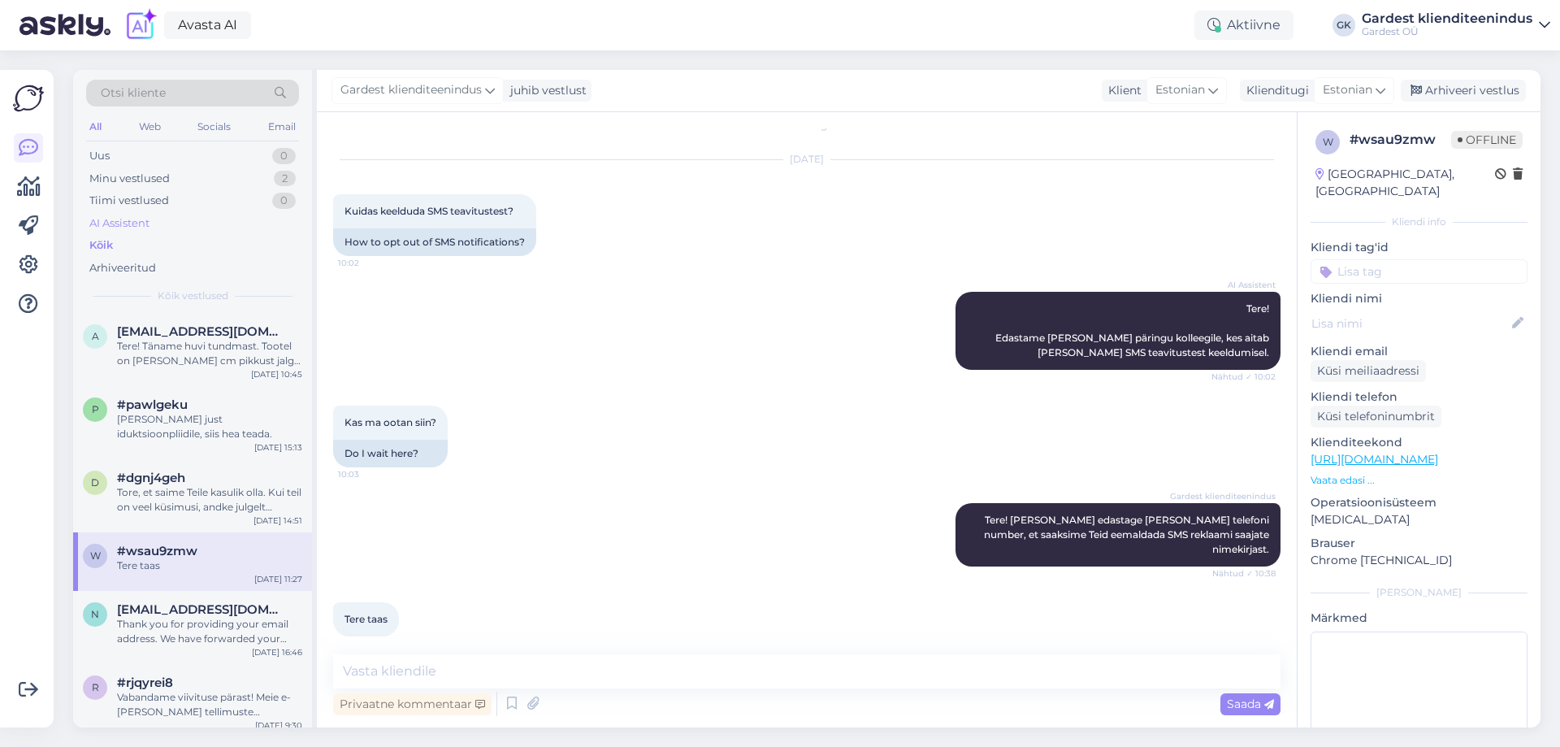
click at [155, 228] on div "AI Assistent" at bounding box center [192, 223] width 213 height 23
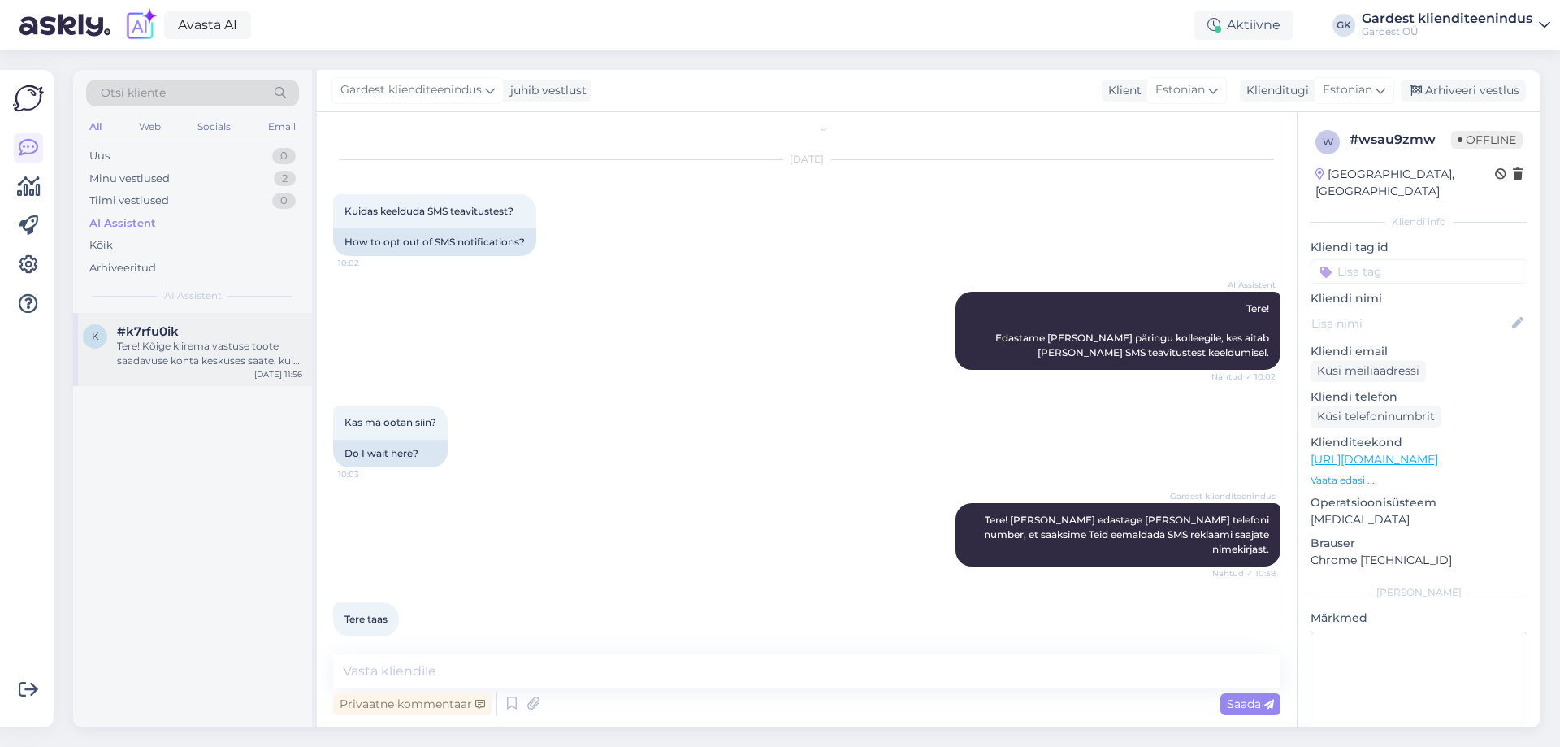
click at [202, 349] on div "Tere! Kõige kiirema vastuse toote saadavuse kohta keskuses saate, kui helistate…" at bounding box center [209, 353] width 185 height 29
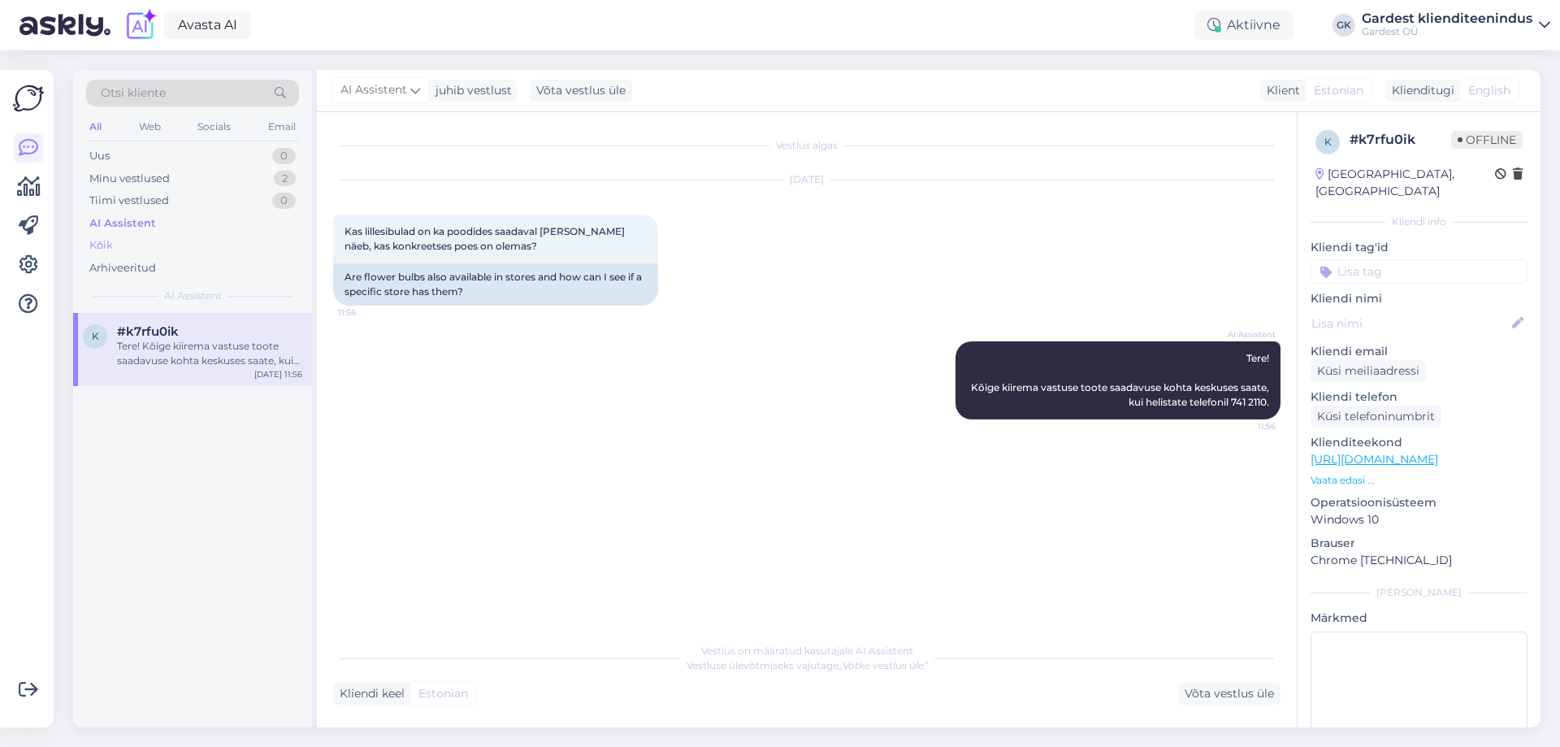
click at [116, 235] on div "Kõik" at bounding box center [192, 245] width 213 height 23
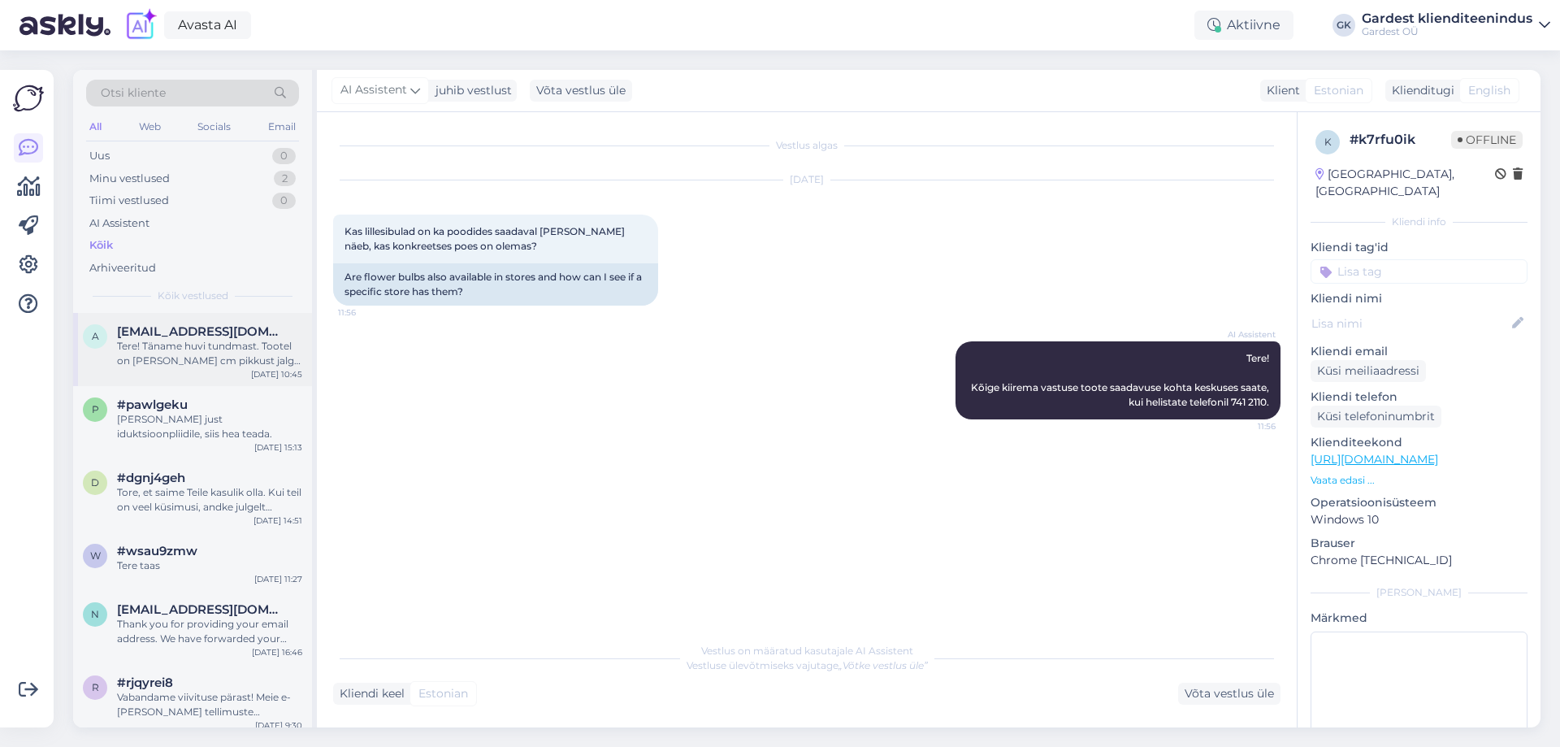
click at [228, 340] on div "Tere! Täname huvi tundmast. Tootel on [PERSON_NAME] cm pikkust jalga, et sõel e…" at bounding box center [209, 353] width 185 height 29
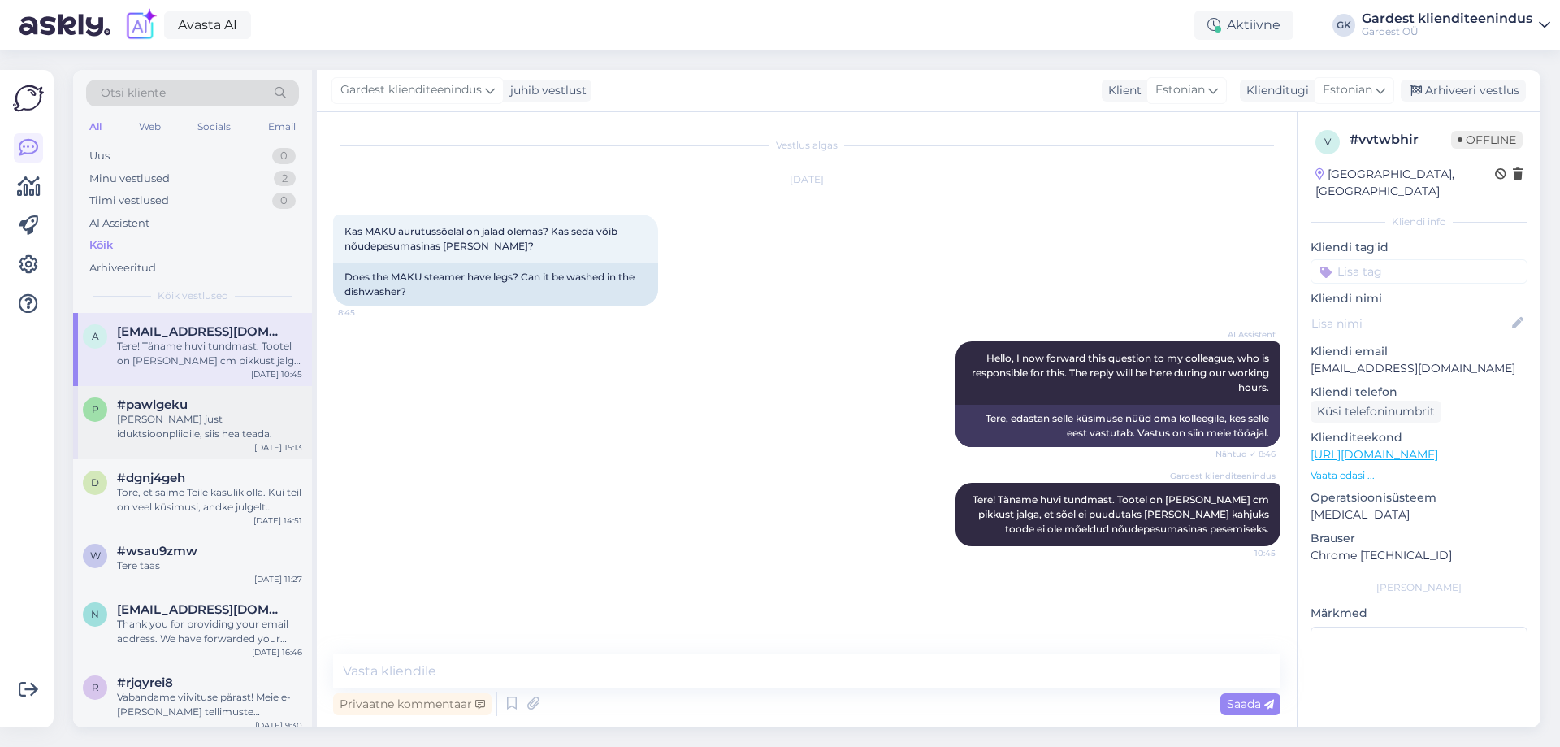
click at [171, 429] on div "[PERSON_NAME] just iduktsioonpliidile, siis hea teada." at bounding box center [209, 426] width 185 height 29
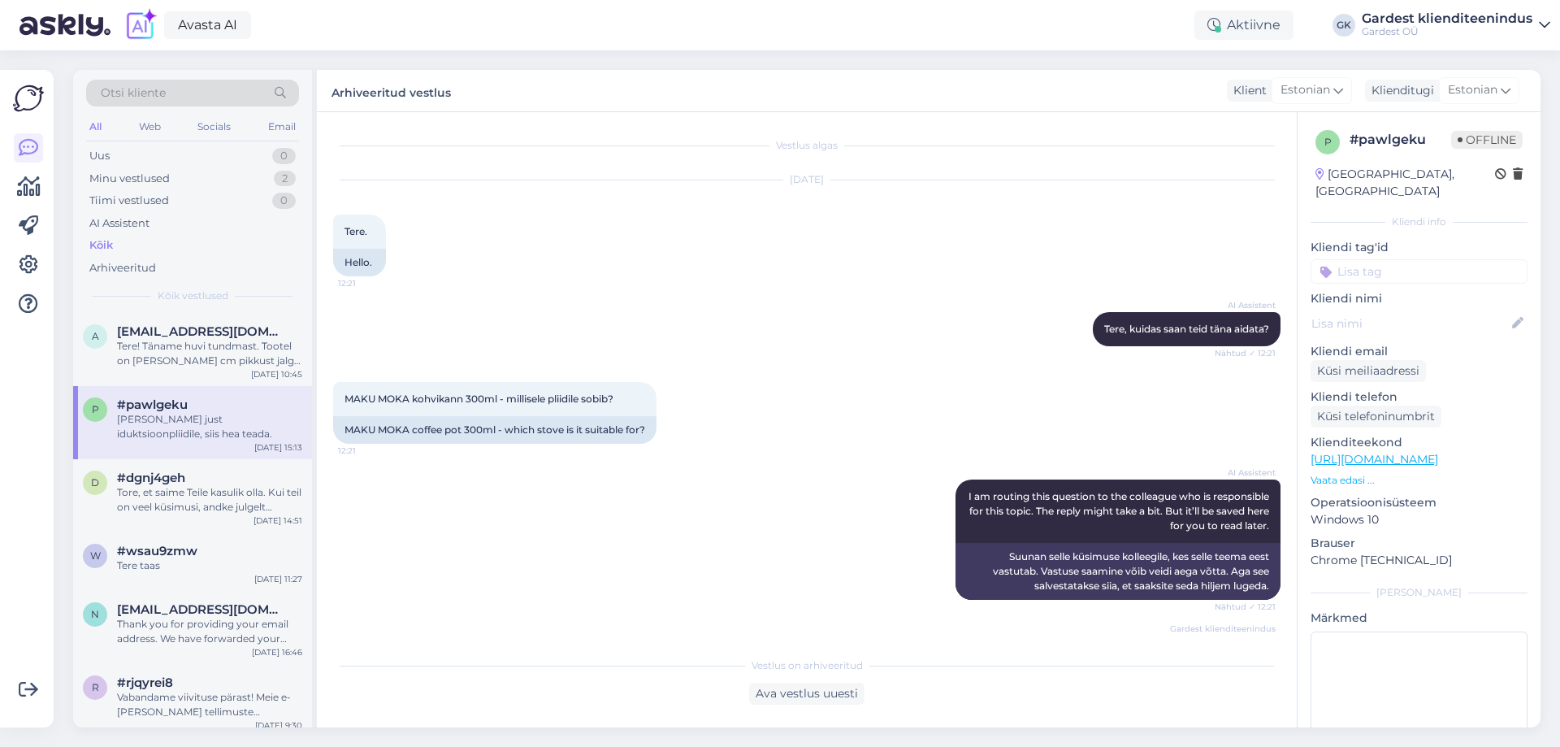
scroll to position [153, 0]
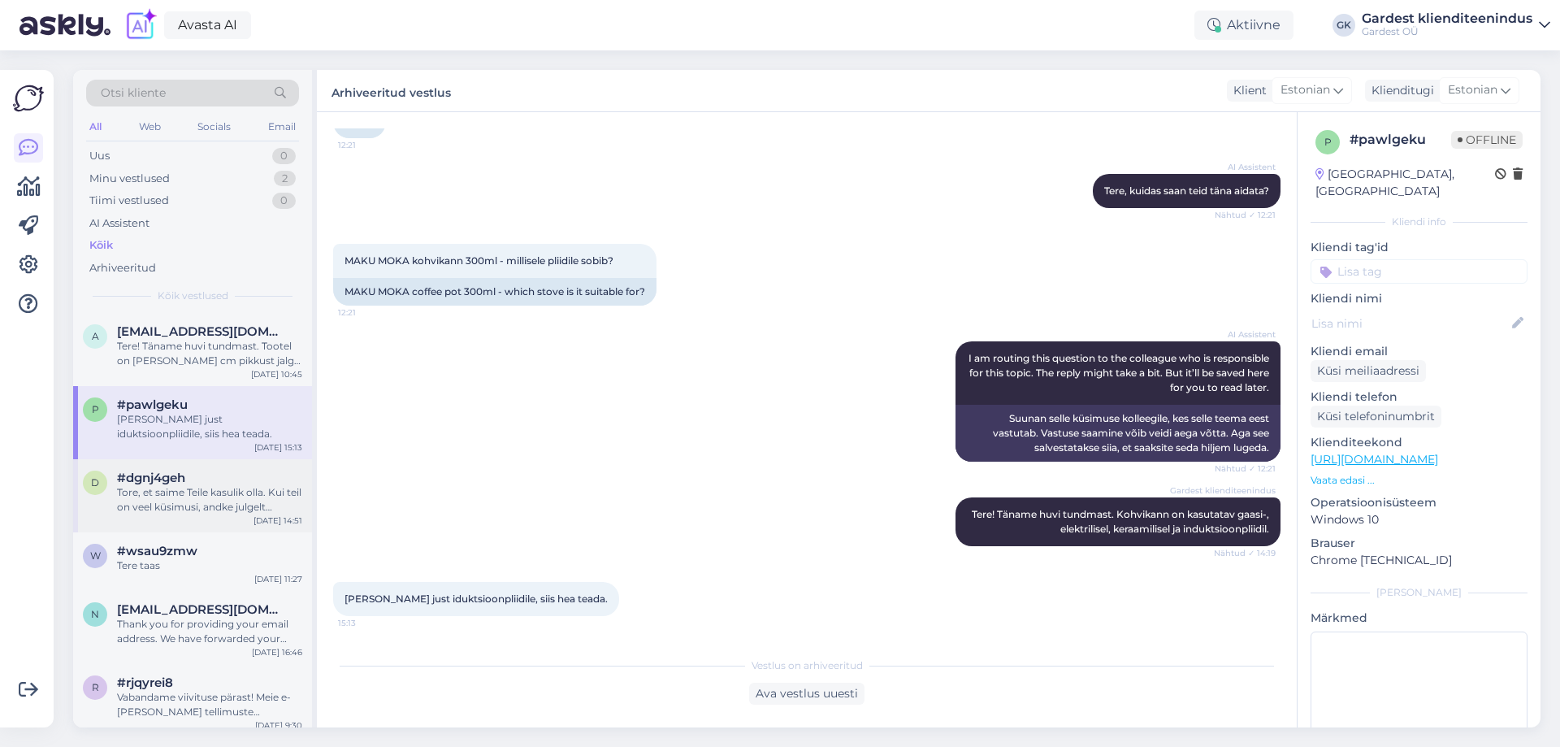
click at [162, 505] on div "Tore, et saime Teile kasulik olla. Kui teil on veel küsimusi, andke julgelt [PE…" at bounding box center [209, 499] width 185 height 29
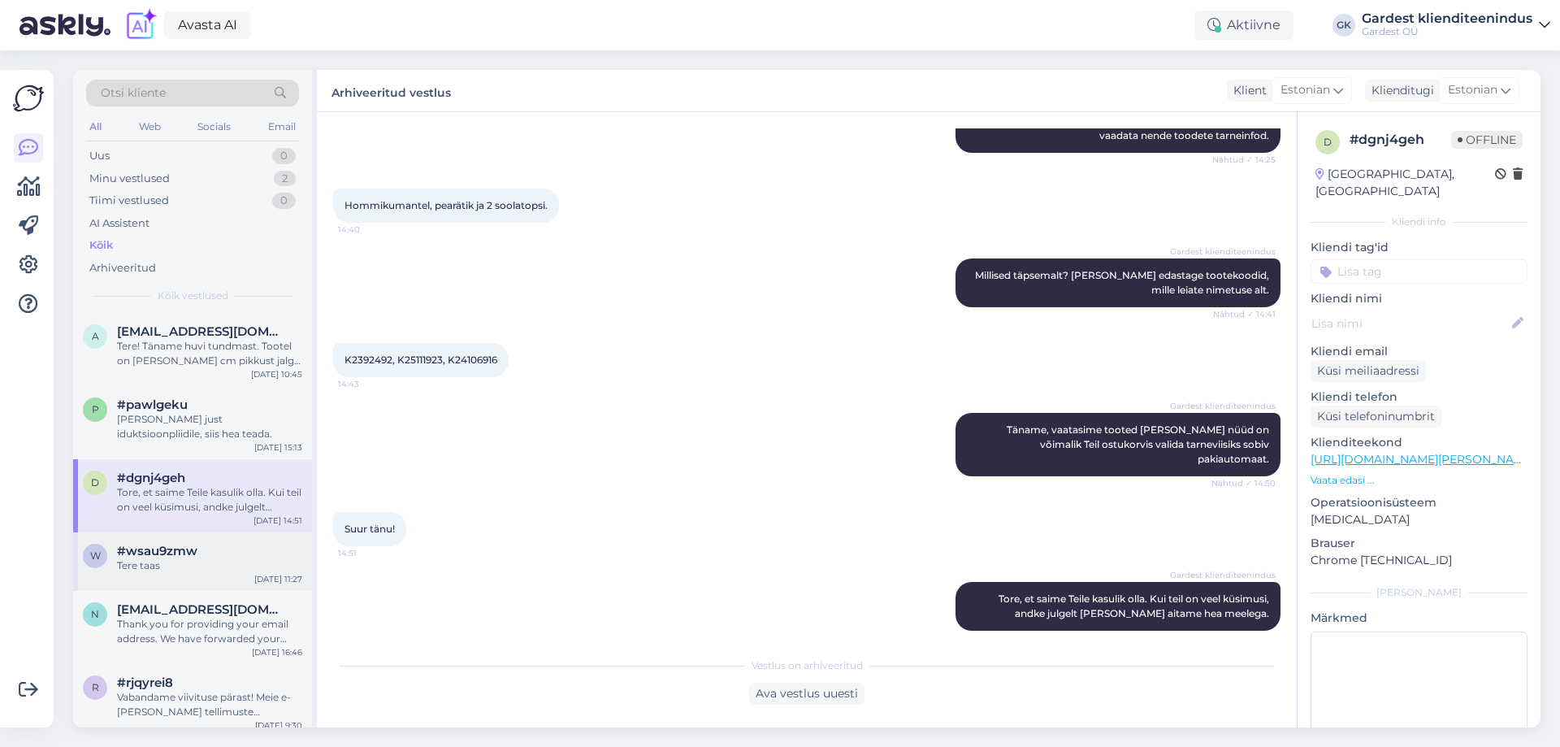
click at [171, 577] on div "w #wsau9zmw Tere taas [DATE] 11:27" at bounding box center [192, 561] width 239 height 59
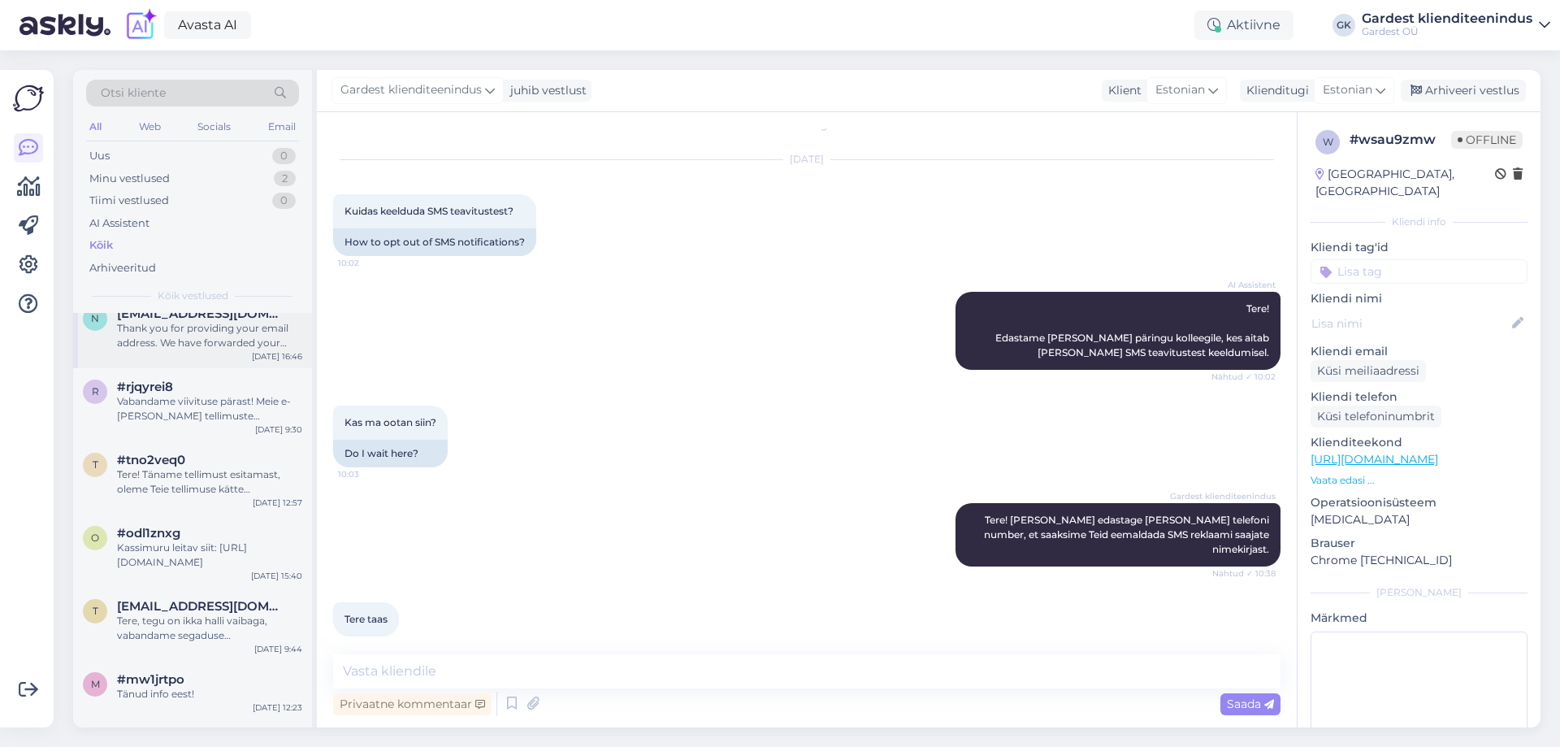
scroll to position [325, 0]
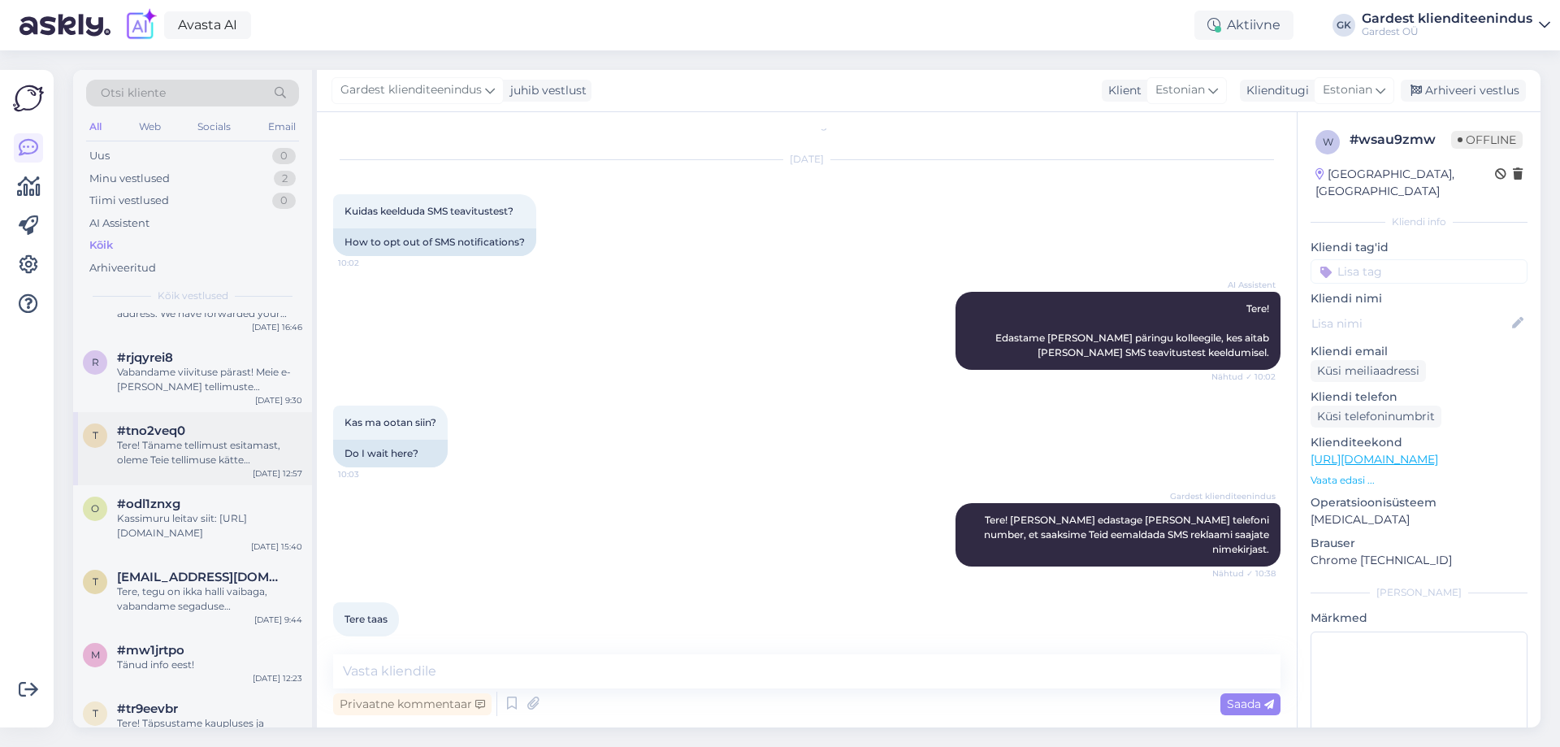
click at [196, 453] on div "Tere! Täname tellimust esitamast, oleme Teie tellimuse kätte [PERSON_NAME] tell…" at bounding box center [209, 452] width 185 height 29
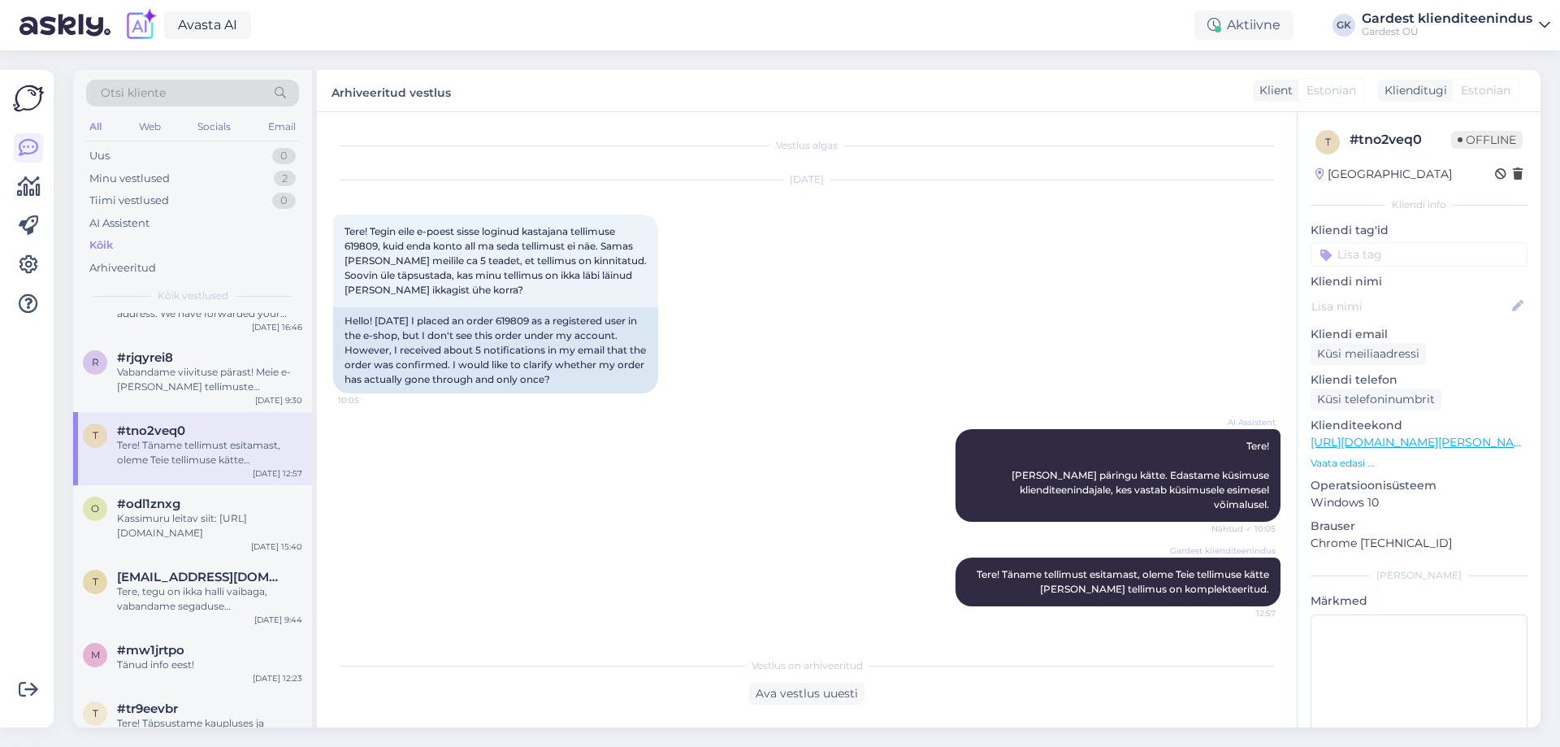
scroll to position [0, 0]
click at [172, 536] on div "Kassimuru leitav siit: [URL][DOMAIN_NAME]" at bounding box center [209, 525] width 185 height 29
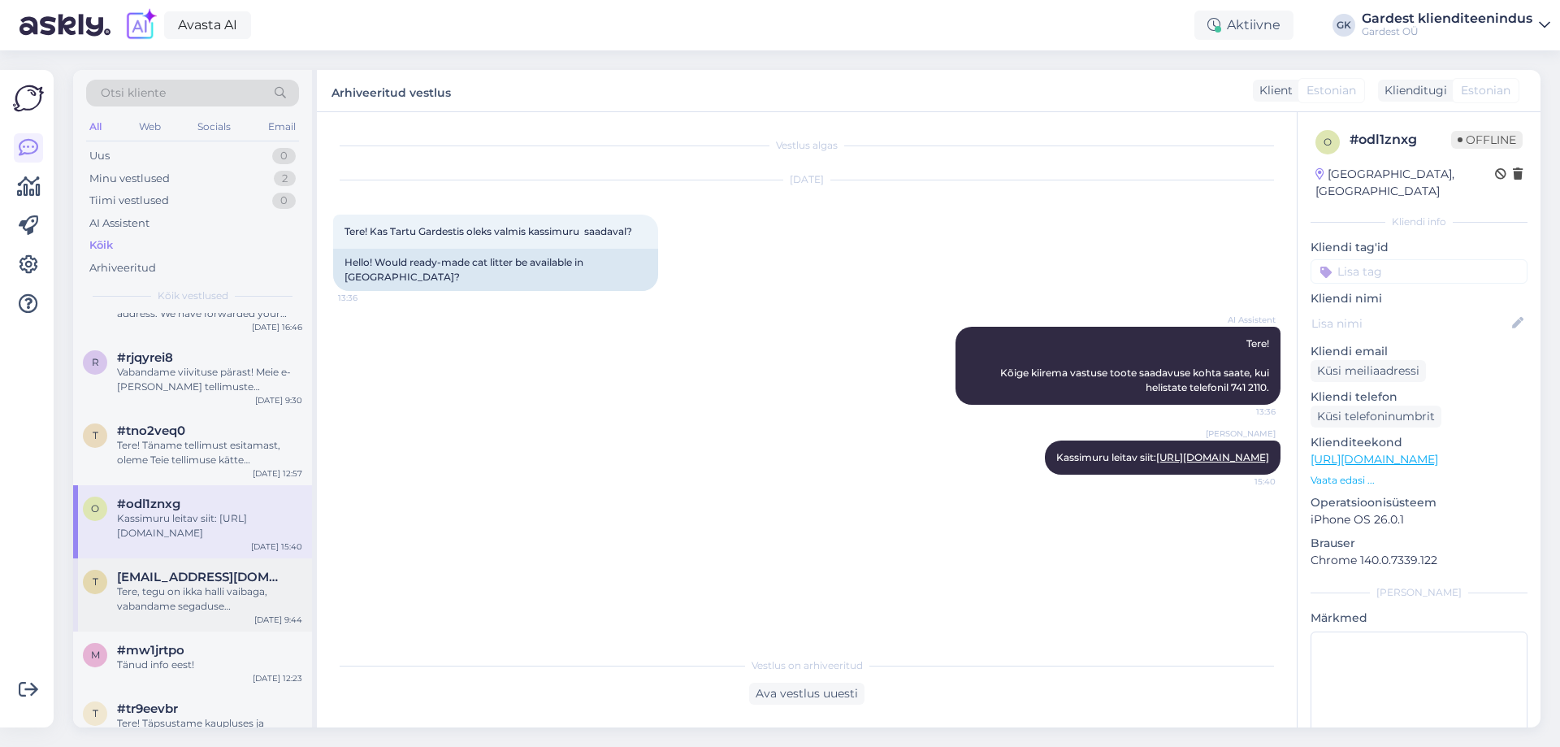
click at [215, 592] on div "Tere, tegu on ikka halli vaibaga, vabandame segaduse [PERSON_NAME] täname tähel…" at bounding box center [209, 598] width 185 height 29
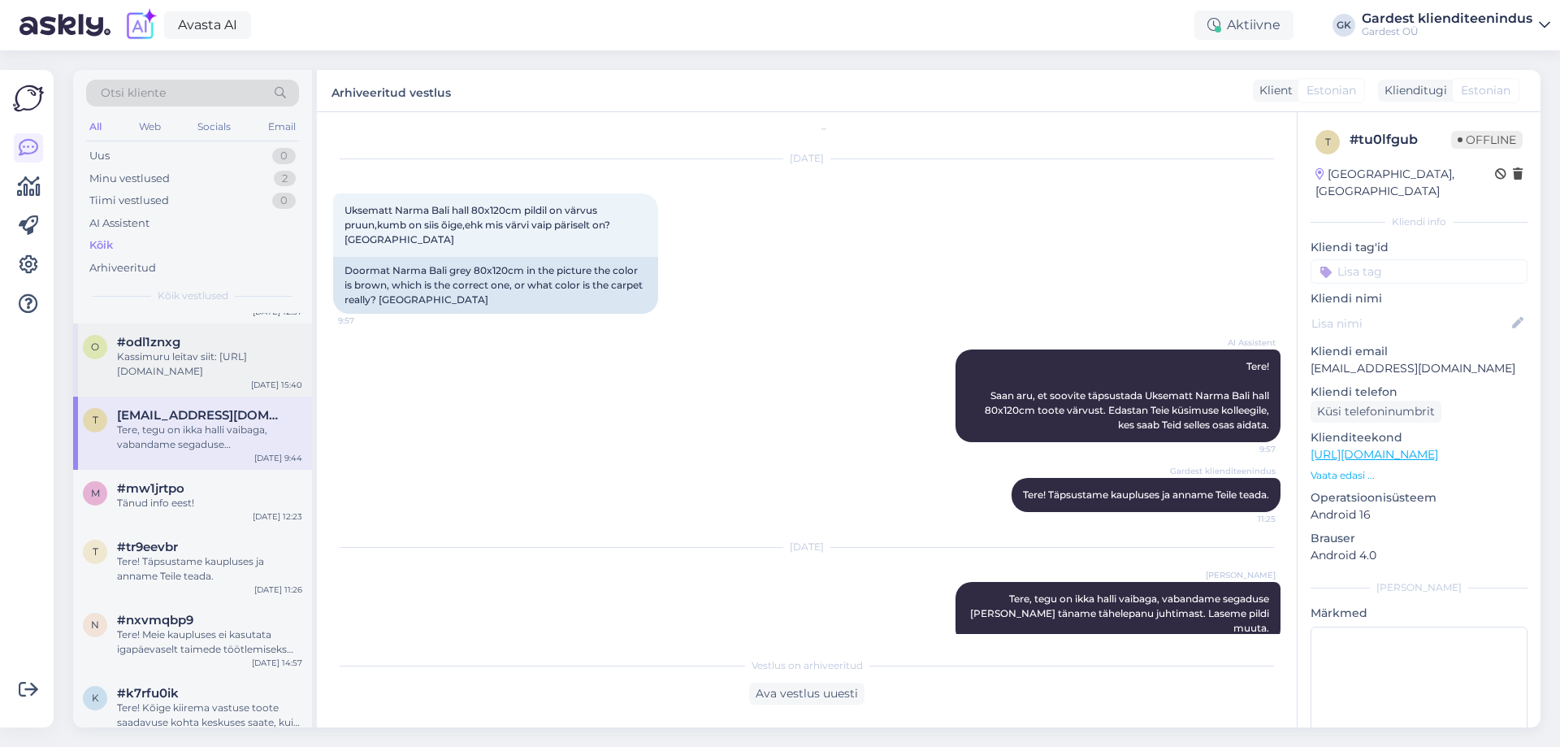
scroll to position [488, 0]
